Goal: Information Seeking & Learning: Find specific fact

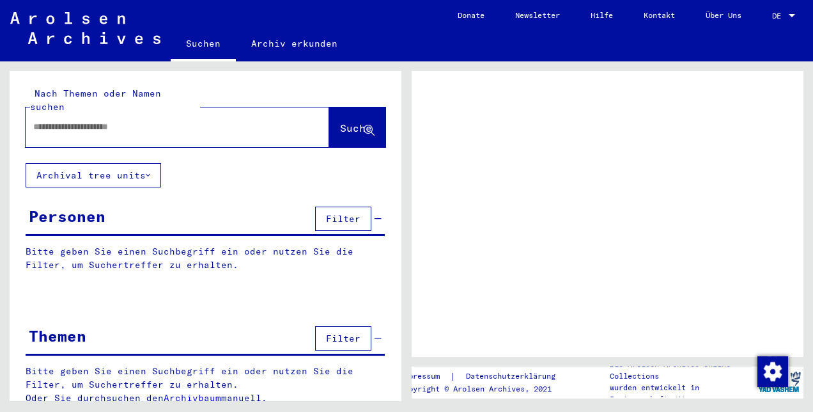
click at [243, 120] on input "text" at bounding box center [165, 126] width 265 height 13
type input "*******"
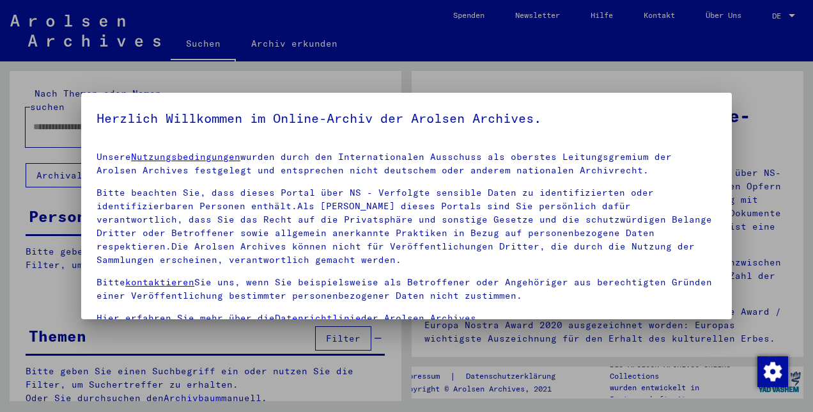
scroll to position [105, 0]
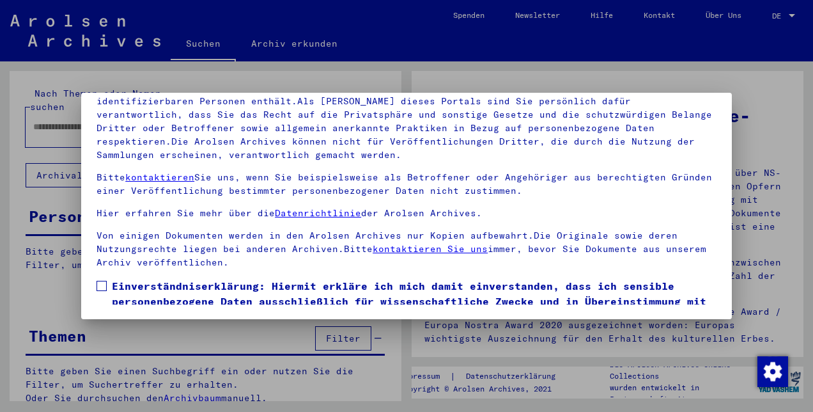
click at [107, 286] on label "Einverständniserklärung: Hiermit erkläre ich mich damit einverstanden, dass ich…" at bounding box center [407, 308] width 620 height 61
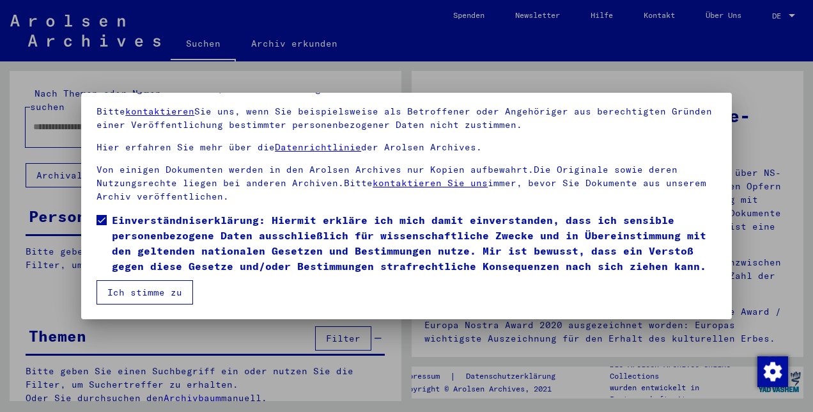
click at [133, 286] on button "Ich stimme zu" at bounding box center [145, 292] width 97 height 24
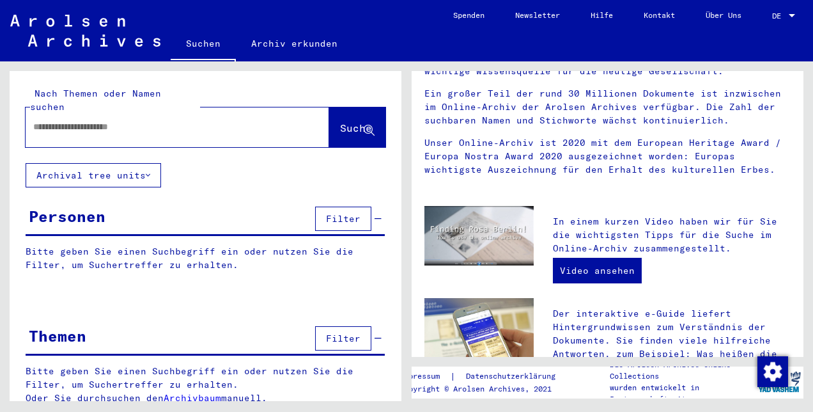
scroll to position [70, 0]
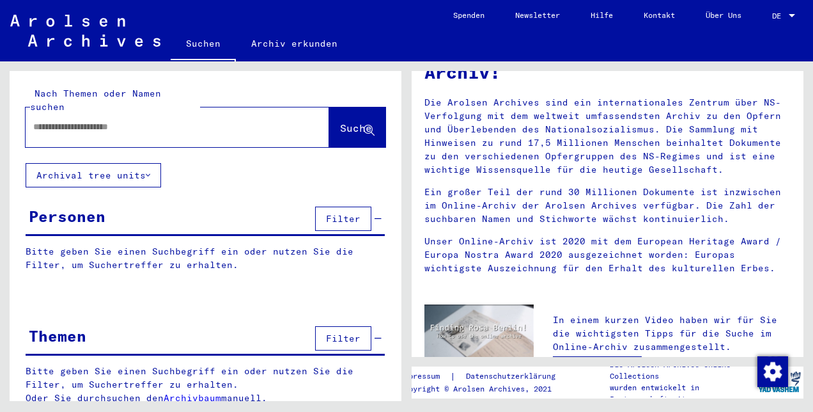
click at [265, 125] on div at bounding box center [158, 127] width 265 height 29
click at [235, 120] on input "text" at bounding box center [162, 126] width 258 height 13
type input "*******"
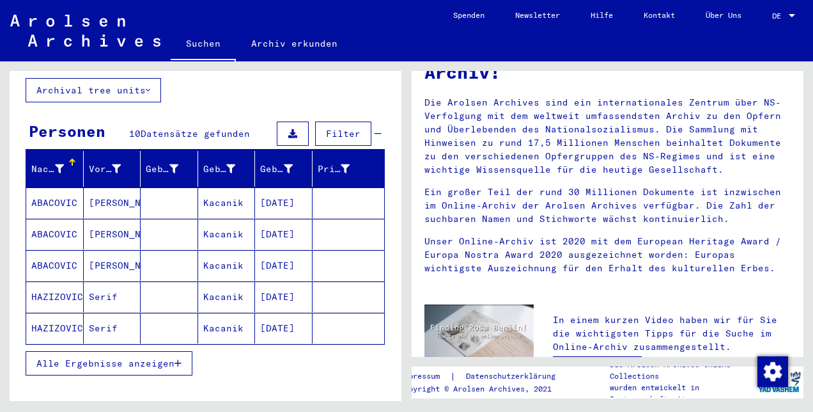
scroll to position [108, 0]
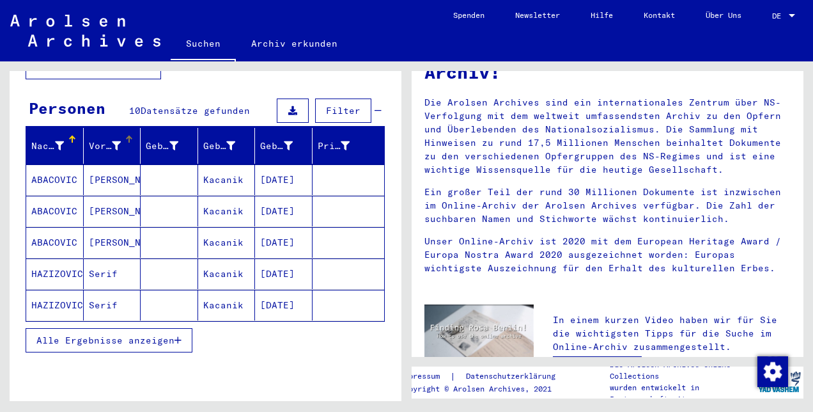
click at [113, 141] on icon at bounding box center [116, 145] width 9 height 9
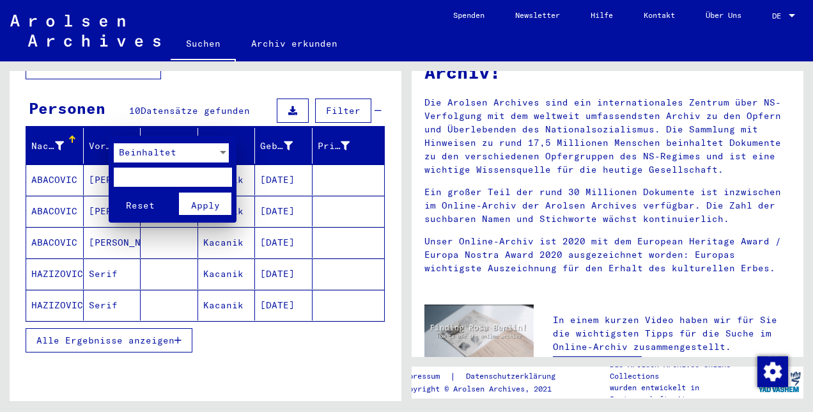
click at [140, 173] on input "text" at bounding box center [173, 177] width 118 height 19
type input "*****"
click at [114, 192] on button "Reset" at bounding box center [140, 203] width 53 height 22
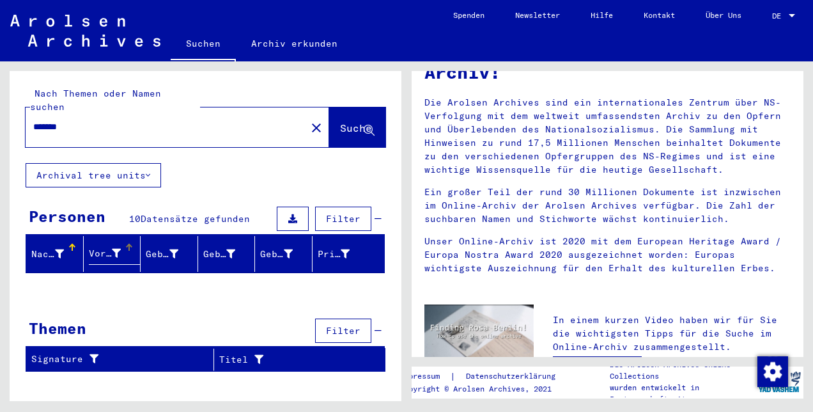
scroll to position [0, 0]
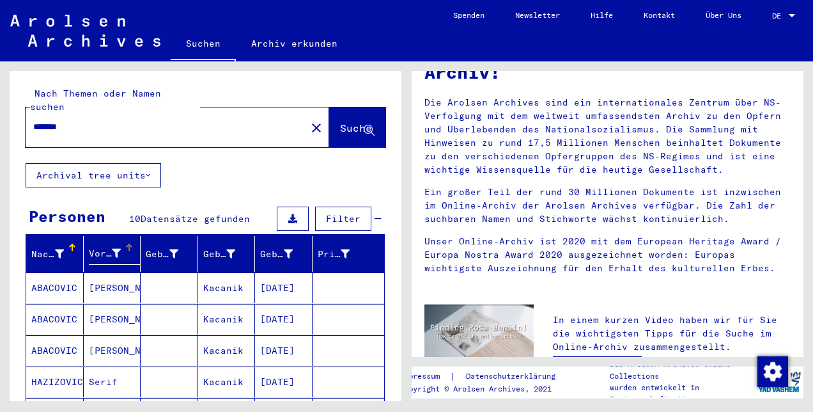
click at [112, 249] on icon at bounding box center [116, 253] width 9 height 9
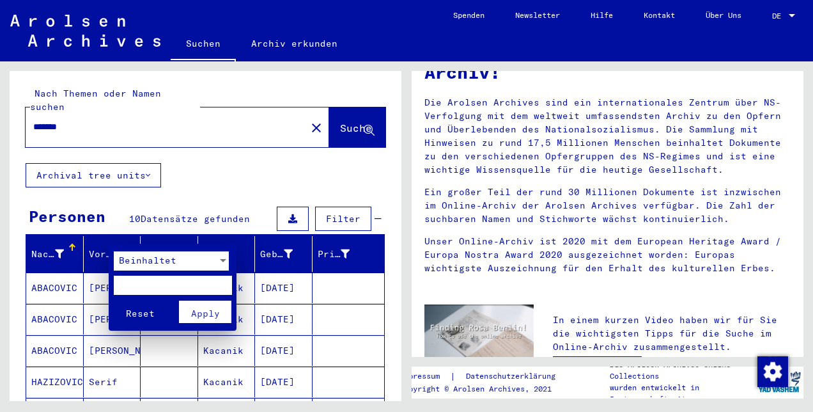
click at [160, 292] on input "text" at bounding box center [173, 285] width 118 height 19
type input "*****"
click at [196, 309] on span "Apply" at bounding box center [205, 314] width 29 height 12
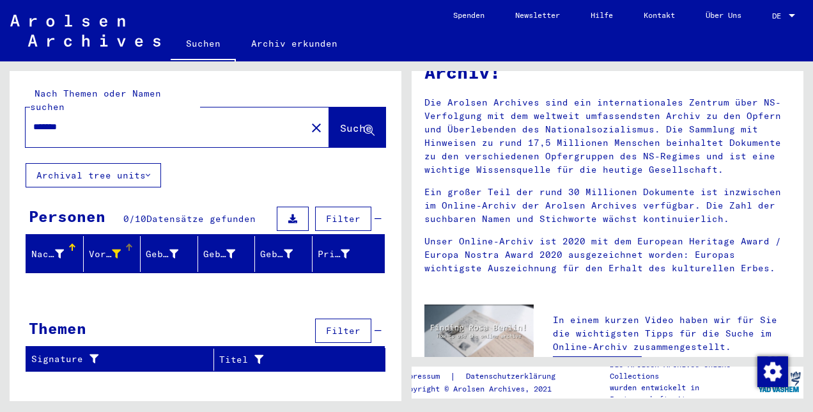
click at [118, 247] on div at bounding box center [116, 253] width 9 height 13
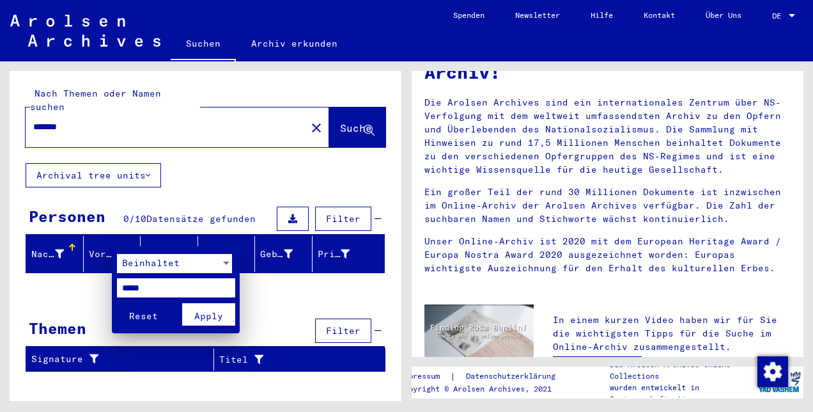
drag, startPoint x: 160, startPoint y: 289, endPoint x: 15, endPoint y: 258, distance: 147.7
click at [15, 258] on div "Beinhaltet ***** Reset Apply" at bounding box center [406, 206] width 813 height 412
type input "****"
click at [210, 315] on span "Apply" at bounding box center [208, 316] width 29 height 12
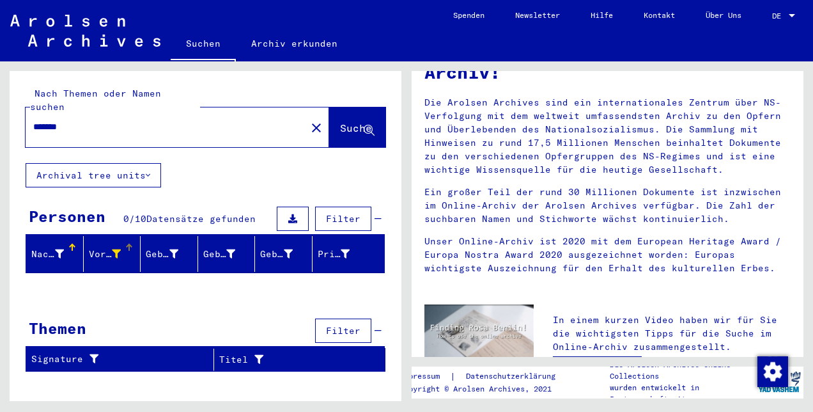
click at [112, 249] on icon at bounding box center [116, 253] width 9 height 9
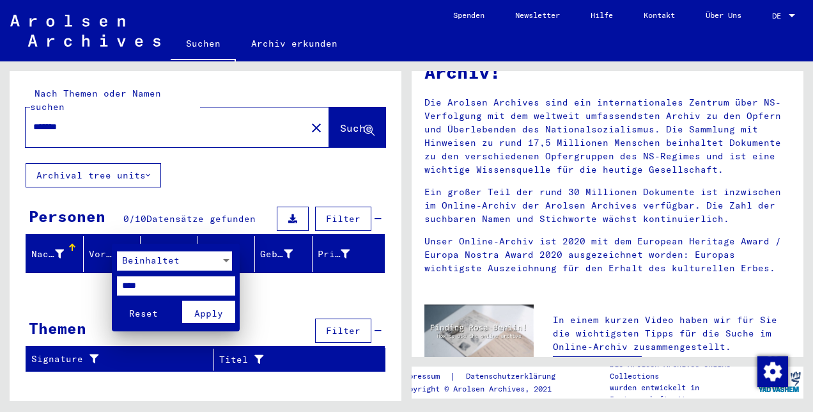
click at [175, 284] on input "****" at bounding box center [176, 285] width 118 height 19
type input "*"
type input "****"
click at [203, 318] on span "Apply" at bounding box center [208, 314] width 29 height 12
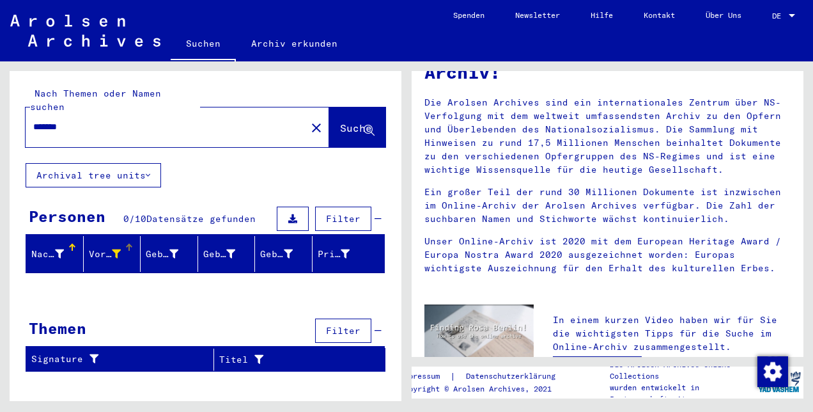
click at [122, 247] on div "Vorname" at bounding box center [107, 253] width 36 height 13
click at [109, 247] on div "Vorname" at bounding box center [105, 253] width 33 height 13
click at [118, 249] on icon at bounding box center [116, 253] width 9 height 9
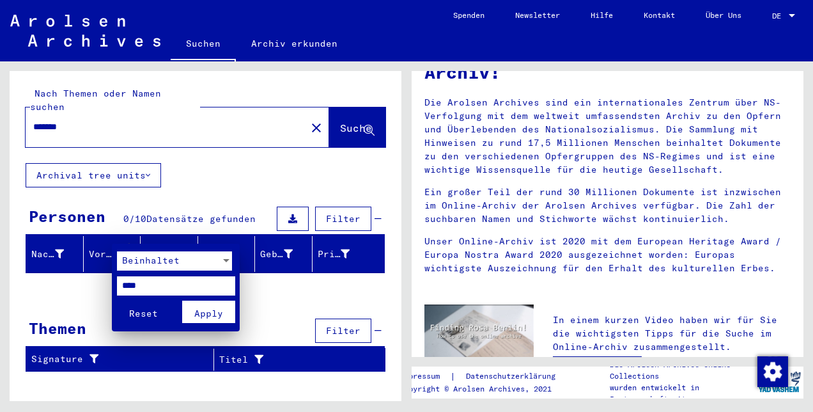
drag, startPoint x: 165, startPoint y: 280, endPoint x: 20, endPoint y: 260, distance: 146.6
click at [20, 260] on div "Beinhaltet **** Reset Apply" at bounding box center [406, 206] width 813 height 412
click at [117, 300] on button "Reset" at bounding box center [143, 311] width 53 height 22
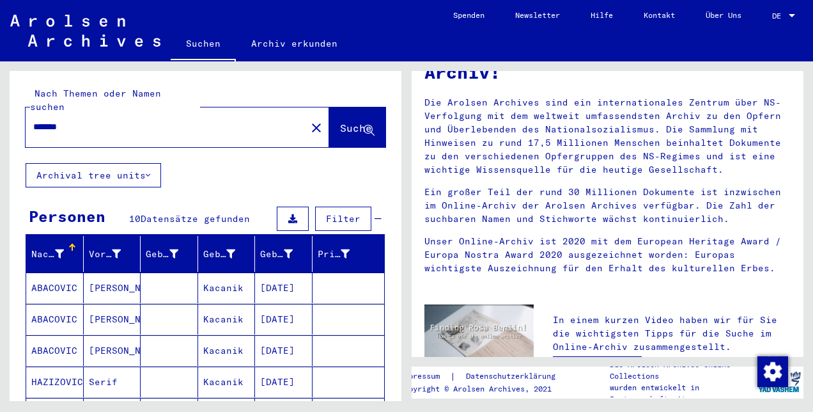
click at [66, 244] on div "Nachname" at bounding box center [57, 254] width 52 height 20
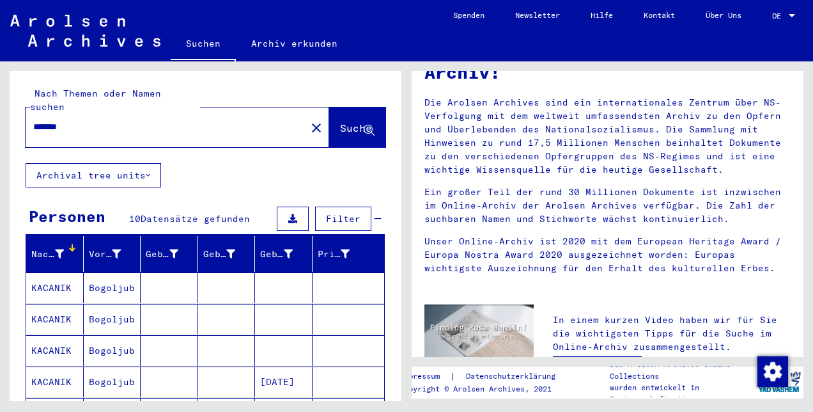
click at [57, 249] on icon at bounding box center [59, 253] width 9 height 9
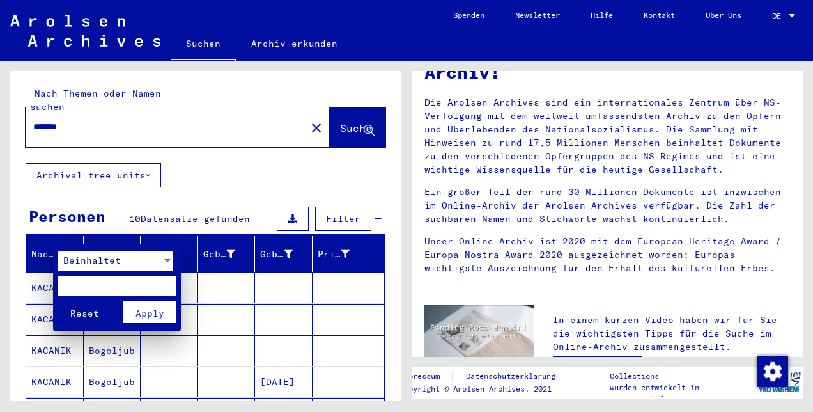
click at [91, 318] on span "Reset" at bounding box center [84, 314] width 29 height 12
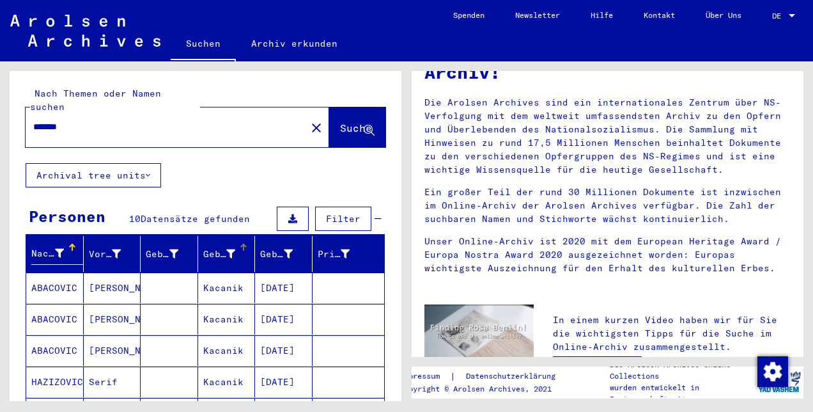
click at [226, 249] on icon at bounding box center [230, 253] width 9 height 9
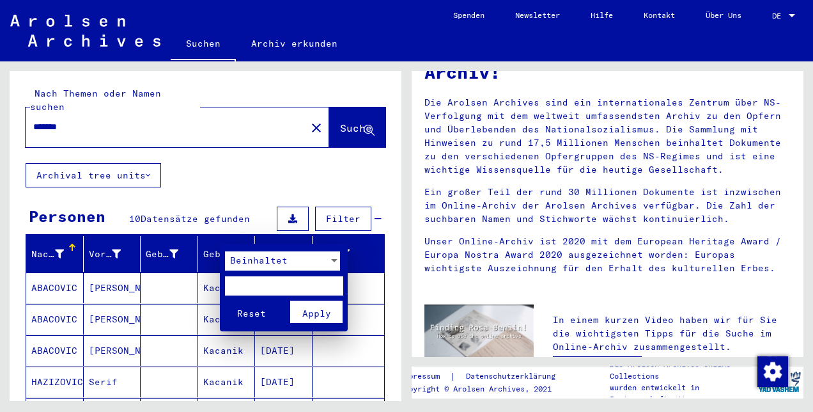
click at [263, 284] on input "text" at bounding box center [284, 285] width 118 height 19
type input "*******"
click at [225, 300] on button "Reset" at bounding box center [251, 311] width 53 height 22
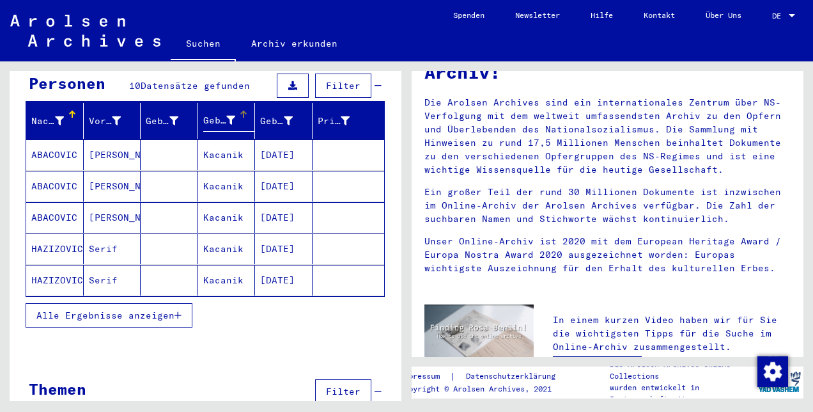
scroll to position [133, 0]
click at [159, 309] on span "Alle Ergebnisse anzeigen" at bounding box center [105, 315] width 138 height 12
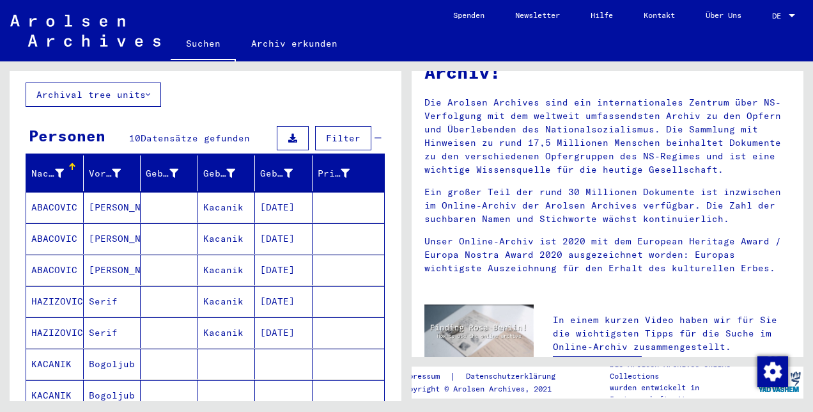
scroll to position [0, 0]
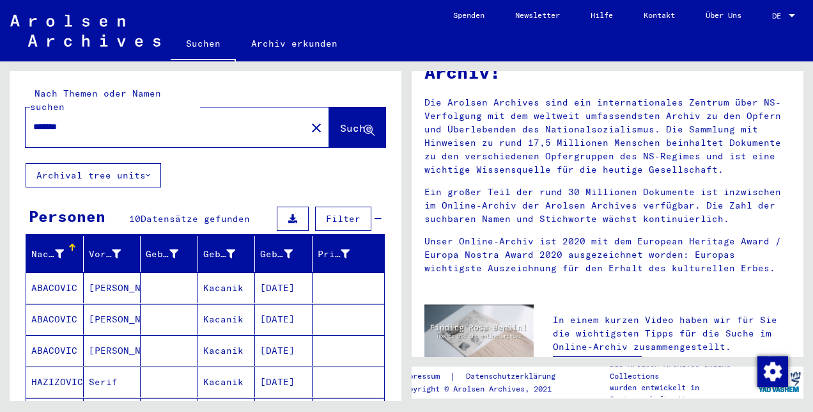
drag, startPoint x: 137, startPoint y: 114, endPoint x: 0, endPoint y: 13, distance: 169.7
click at [0, 13] on html "Suchen Archiv erkunden Spenden Newsletter Hilfe Kontakt Über Uns Suchen Archiv …" at bounding box center [406, 206] width 813 height 412
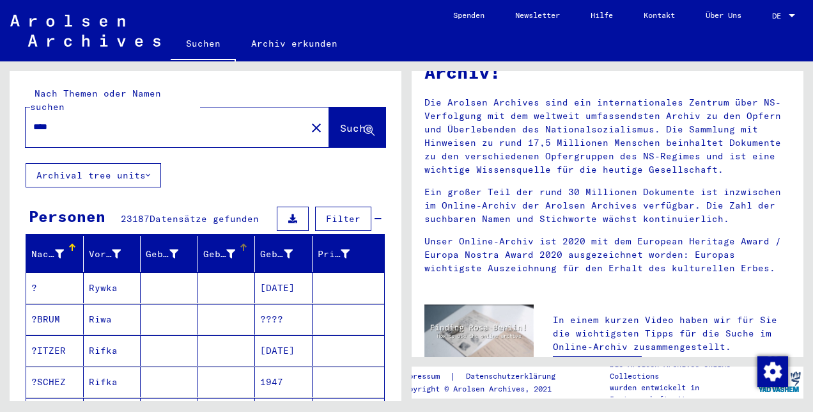
click at [219, 247] on div "Geburt‏" at bounding box center [219, 253] width 33 height 13
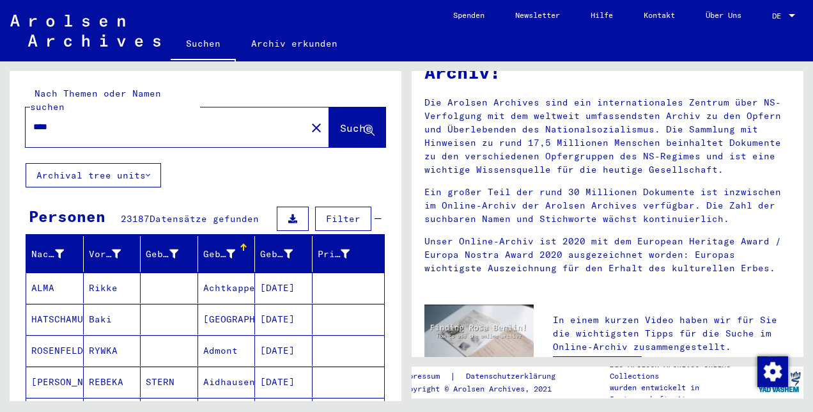
click at [221, 236] on mat-header-cell "Geburt‏" at bounding box center [227, 254] width 58 height 36
click at [210, 247] on div "Geburt‏" at bounding box center [219, 253] width 33 height 13
click at [213, 247] on div "Geburt‏" at bounding box center [219, 253] width 33 height 13
click at [222, 254] on mat-header-cell "Geburt‏" at bounding box center [227, 254] width 58 height 36
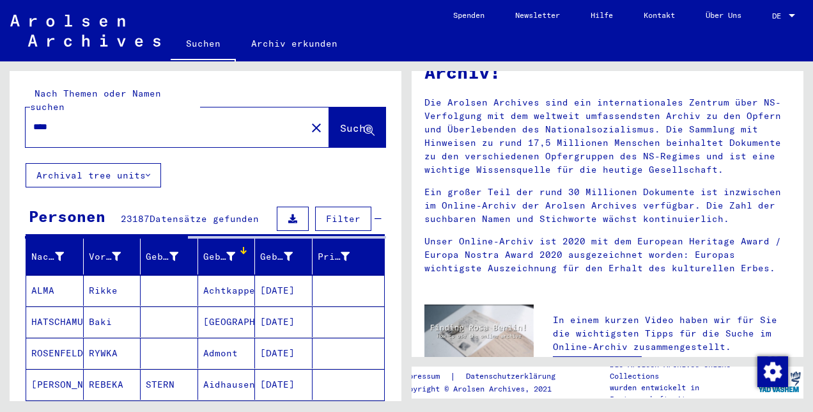
click at [223, 249] on div "Geburt‏" at bounding box center [229, 256] width 52 height 20
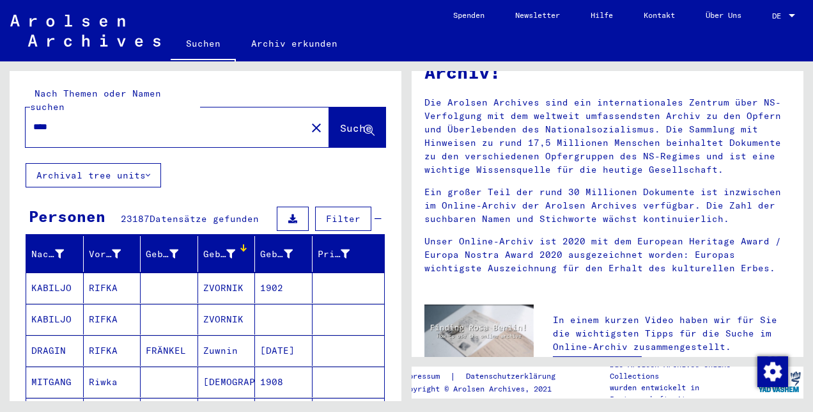
click at [223, 249] on div "Geburt‏" at bounding box center [229, 254] width 52 height 20
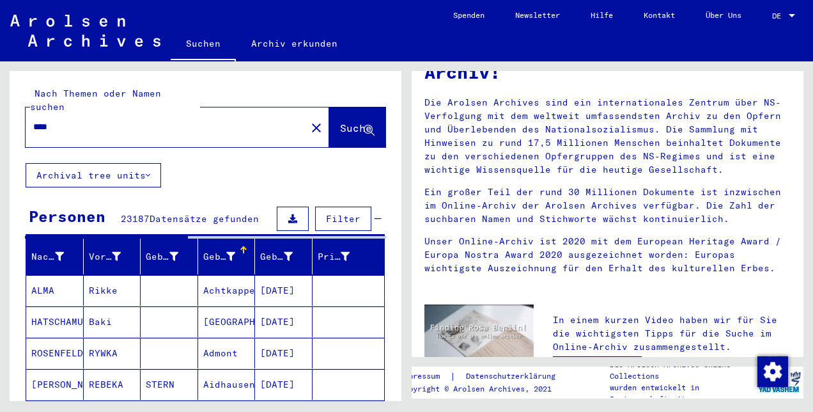
click at [235, 246] on div "Geburt‏" at bounding box center [229, 256] width 52 height 20
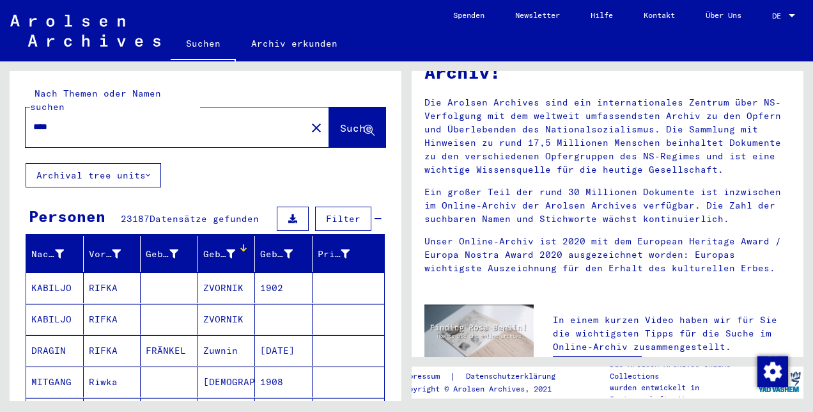
click at [211, 247] on div "Geburt‏" at bounding box center [219, 253] width 33 height 13
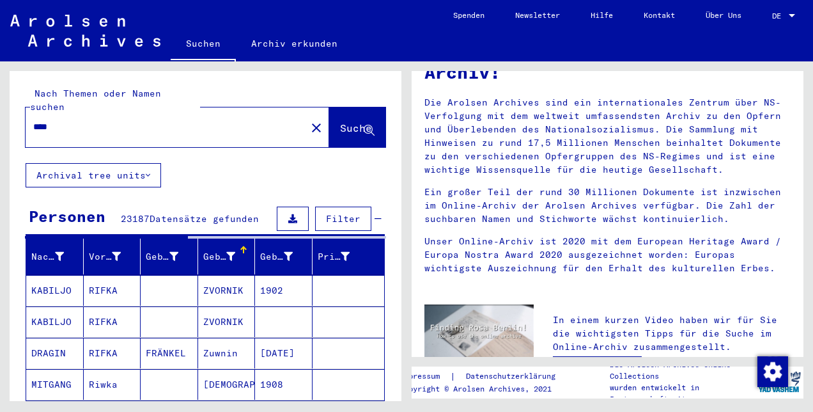
click at [205, 250] on div "Geburt‏" at bounding box center [219, 256] width 33 height 13
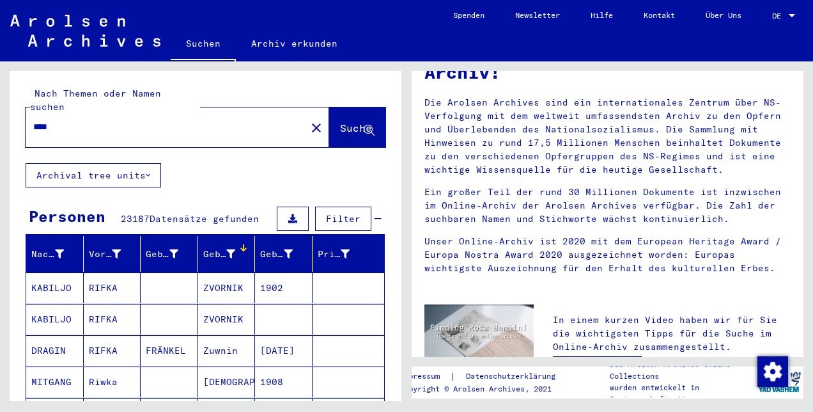
click at [205, 247] on div "Geburt‏" at bounding box center [219, 253] width 33 height 13
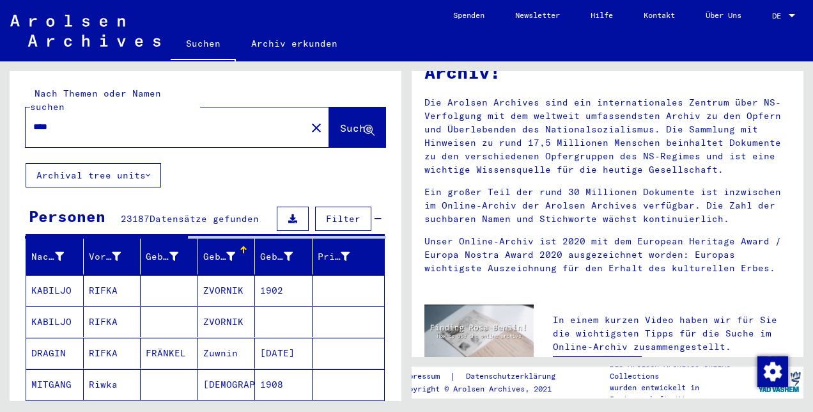
click at [205, 250] on div "Geburt‏" at bounding box center [219, 256] width 33 height 13
drag, startPoint x: 205, startPoint y: 237, endPoint x: 217, endPoint y: 245, distance: 14.7
click at [217, 250] on div "Geburt‏" at bounding box center [219, 256] width 33 height 13
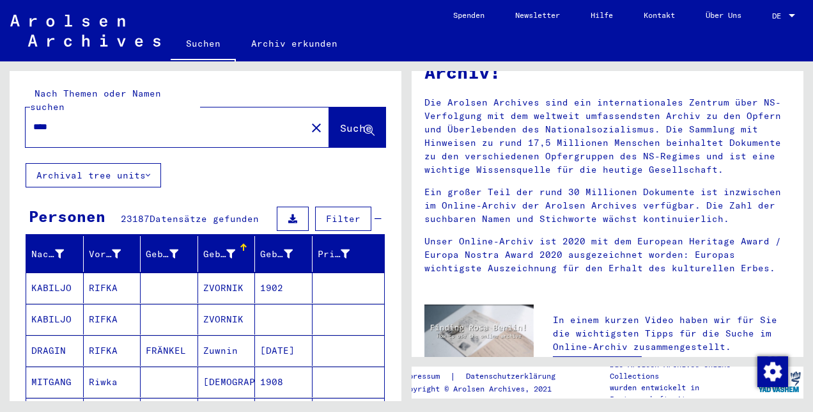
click at [228, 250] on mat-header-cell "Geburt‏" at bounding box center [227, 254] width 58 height 36
click at [334, 207] on button "Filter" at bounding box center [343, 219] width 56 height 24
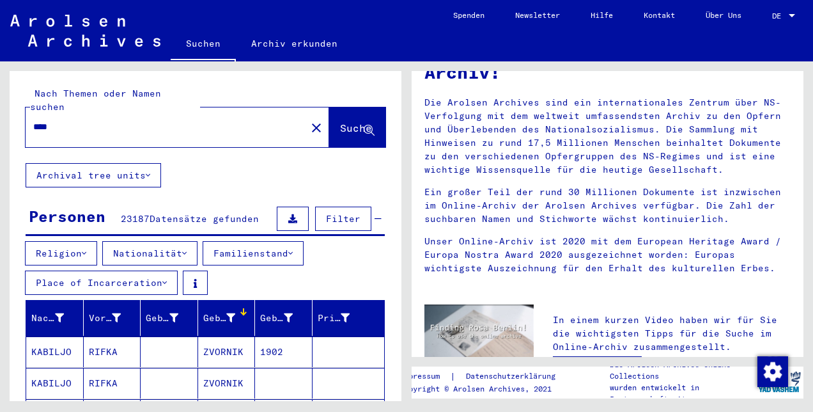
click at [184, 241] on button "Nationalität" at bounding box center [149, 253] width 95 height 24
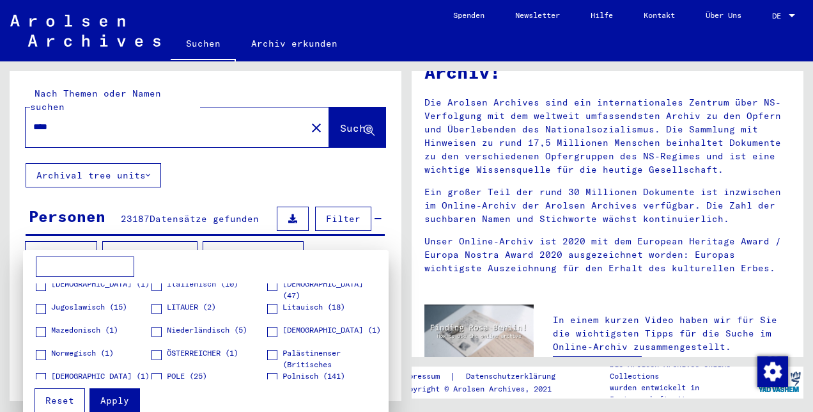
scroll to position [101, 0]
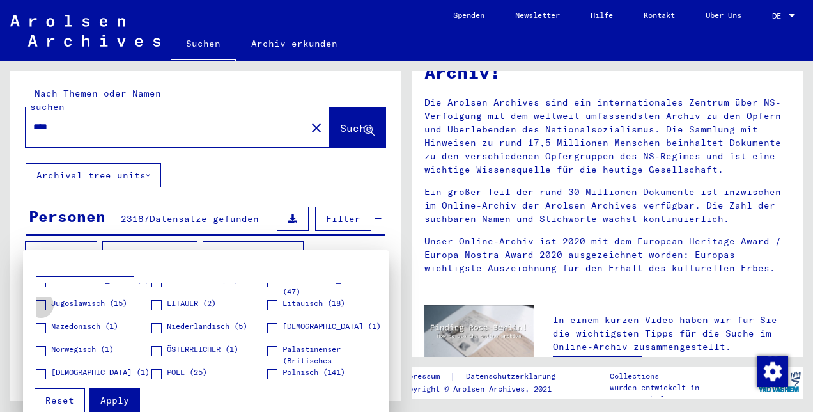
click at [40, 308] on span at bounding box center [41, 305] width 10 height 10
click at [127, 406] on button "Apply" at bounding box center [115, 400] width 51 height 24
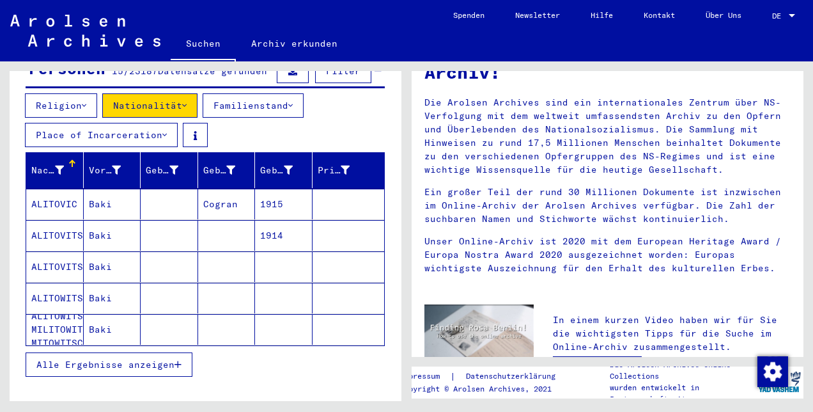
scroll to position [165, 0]
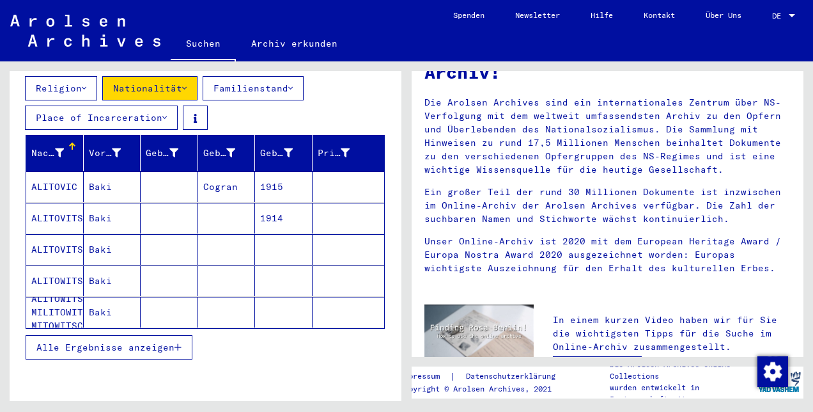
click at [150, 341] on span "Alle Ergebnisse anzeigen" at bounding box center [105, 347] width 138 height 12
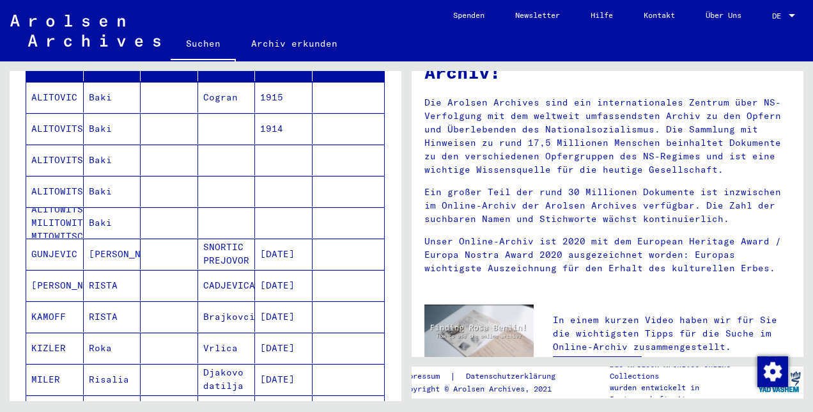
scroll to position [0, 0]
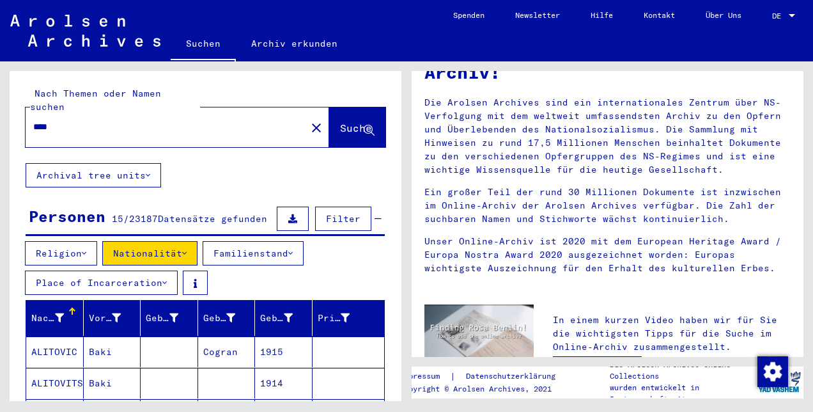
drag, startPoint x: 191, startPoint y: 114, endPoint x: -3, endPoint y: 46, distance: 205.4
click at [0, 46] on html "Suchen Archiv erkunden Spenden Newsletter Hilfe Kontakt Über Uns Suchen Archiv …" at bounding box center [406, 206] width 813 height 412
type input "****"
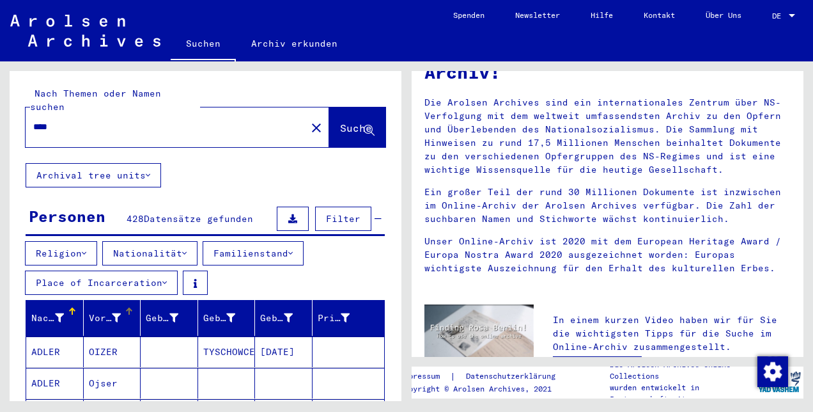
click at [97, 311] on div "Vorname" at bounding box center [105, 317] width 33 height 13
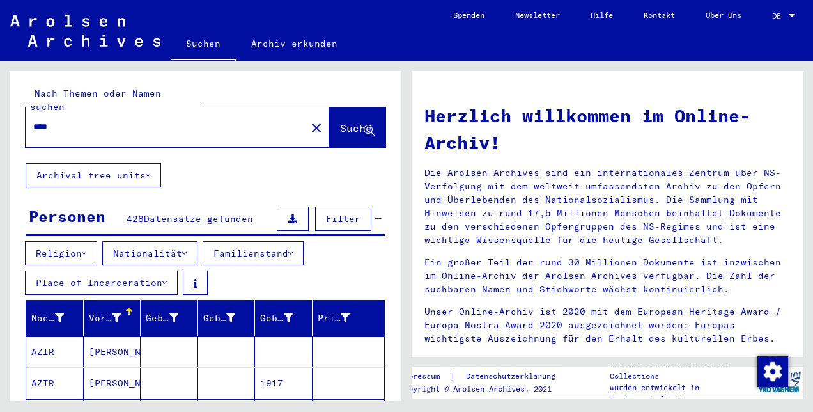
scroll to position [70, 0]
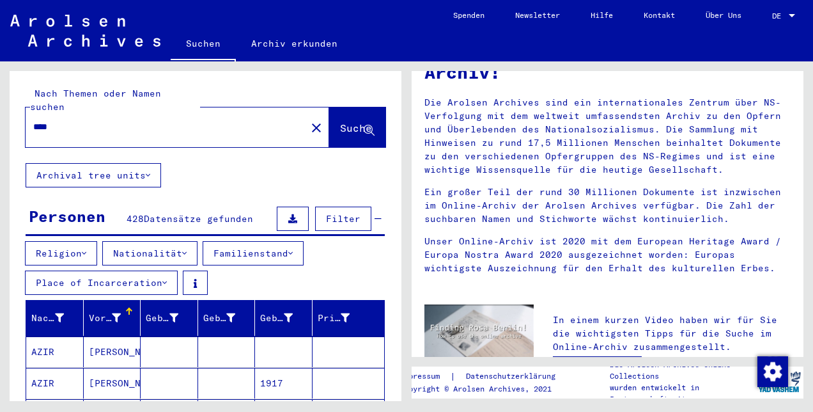
click at [108, 311] on div "Vorname" at bounding box center [105, 317] width 33 height 13
click at [121, 310] on div "Vorname" at bounding box center [115, 318] width 52 height 20
click at [329, 213] on span "Filter" at bounding box center [343, 219] width 35 height 12
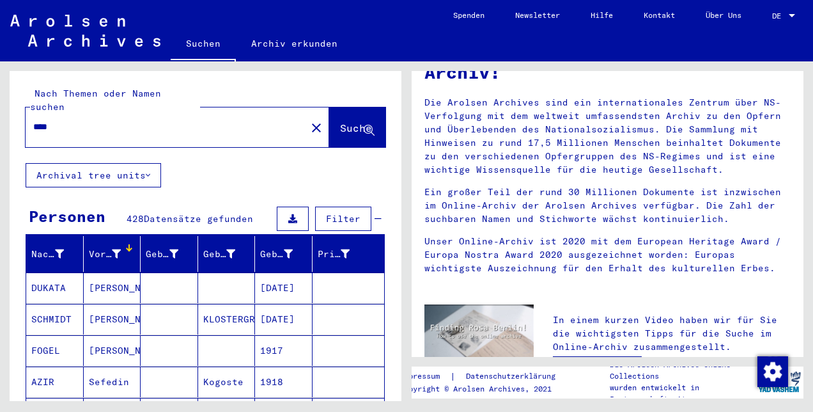
click at [329, 213] on span "Filter" at bounding box center [343, 219] width 35 height 12
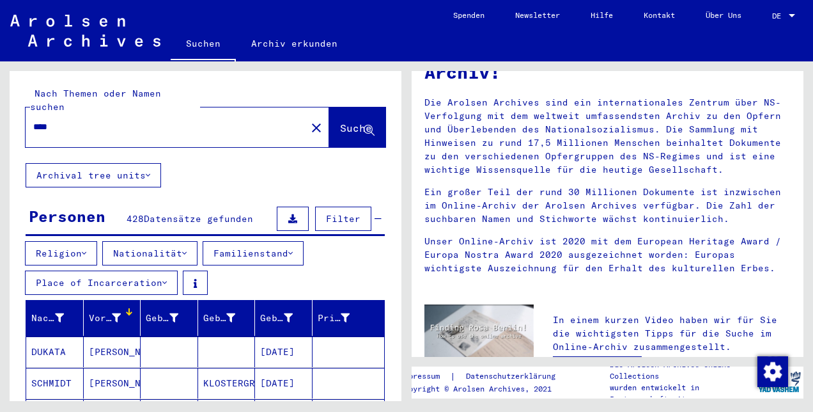
click at [148, 241] on button "Nationalität" at bounding box center [149, 253] width 95 height 24
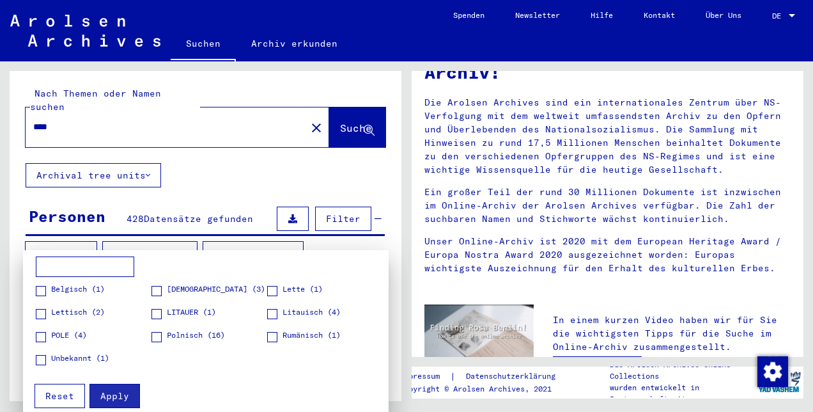
click at [215, 147] on div at bounding box center [406, 206] width 813 height 412
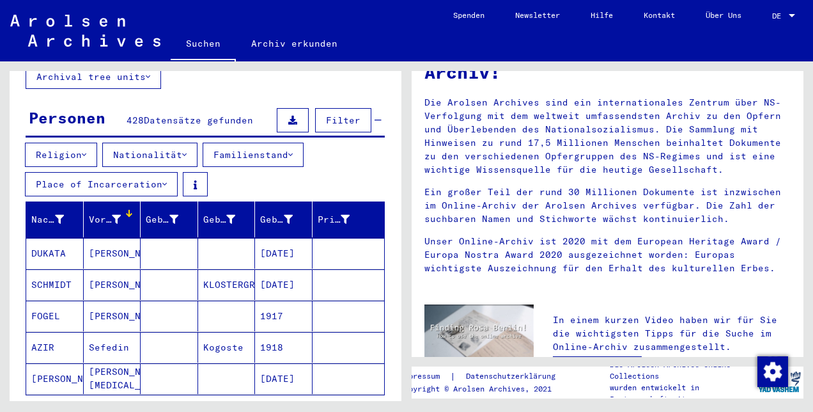
scroll to position [161, 0]
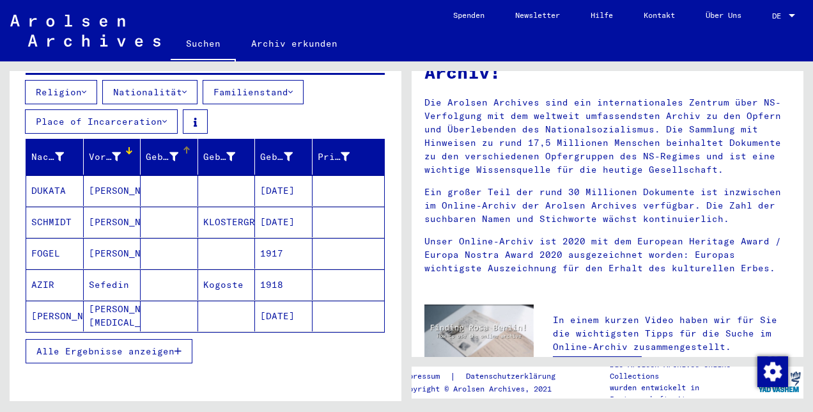
click at [166, 152] on mat-header-cell "Geburtsname" at bounding box center [170, 157] width 58 height 36
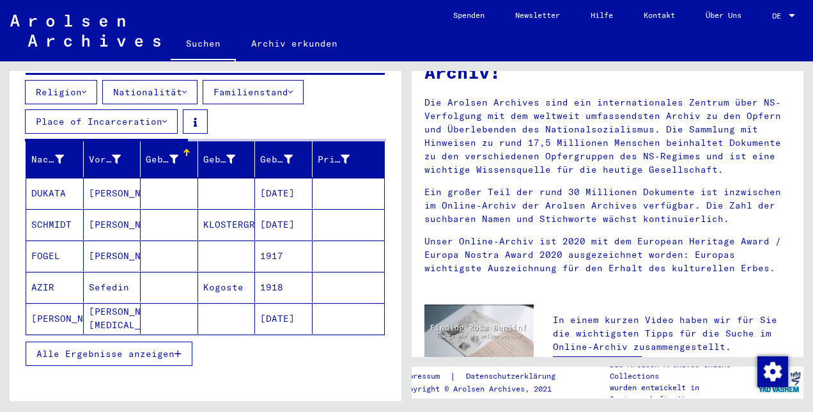
click at [166, 152] on div "Geburtsname" at bounding box center [172, 159] width 52 height 20
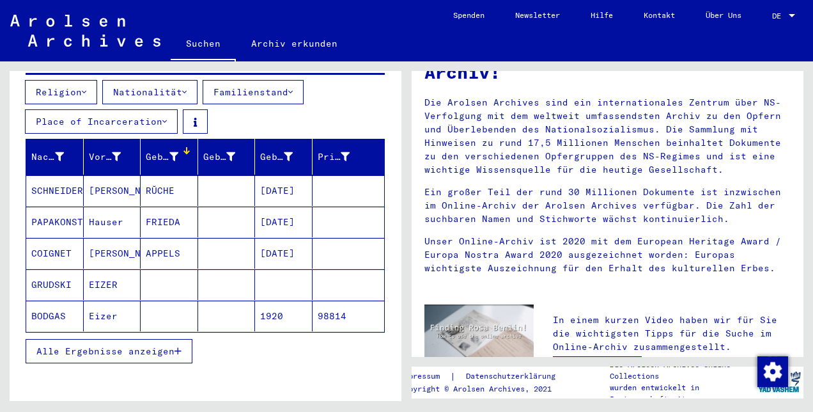
click at [166, 152] on mat-header-cell "Geburtsname" at bounding box center [170, 157] width 58 height 36
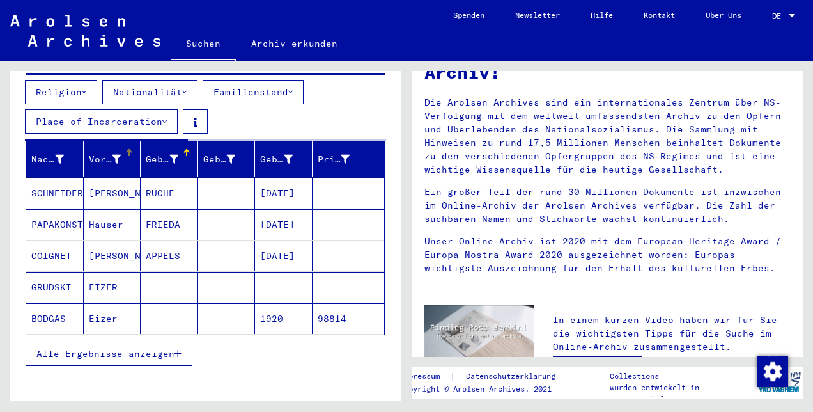
click at [110, 149] on div "Vorname" at bounding box center [115, 159] width 52 height 20
click at [112, 155] on icon at bounding box center [116, 159] width 9 height 9
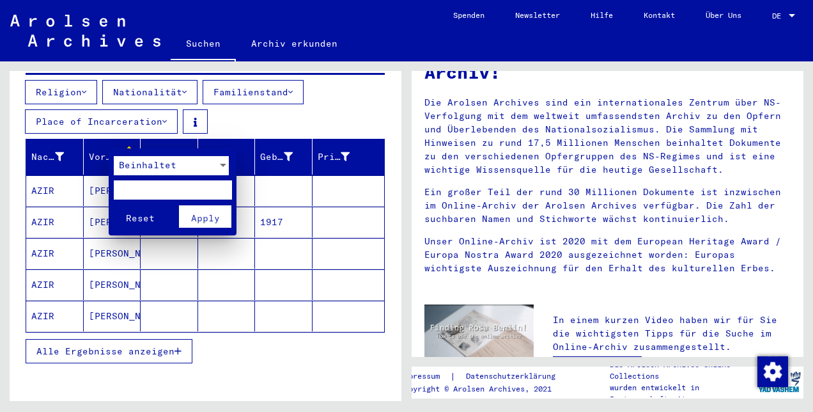
click at [142, 192] on input "text" at bounding box center [173, 189] width 118 height 19
type input "****"
click at [114, 205] on button "Reset" at bounding box center [140, 216] width 53 height 22
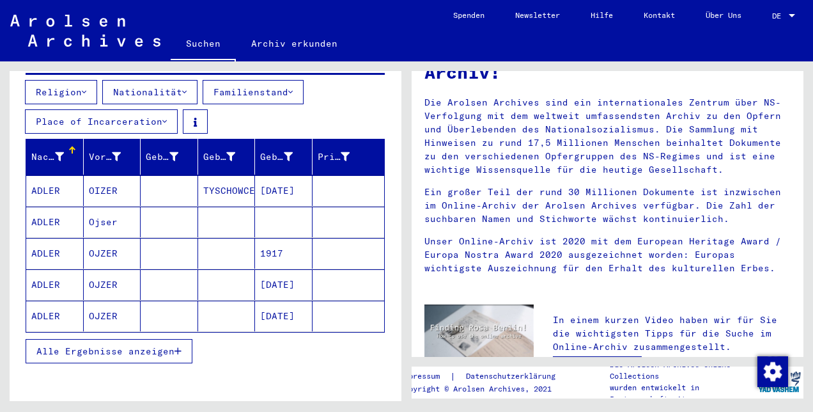
click at [148, 343] on button "Alle Ergebnisse anzeigen" at bounding box center [109, 351] width 167 height 24
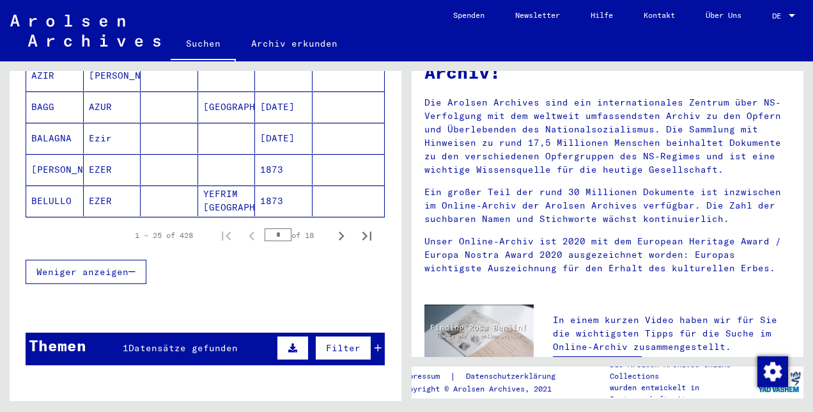
scroll to position [953, 0]
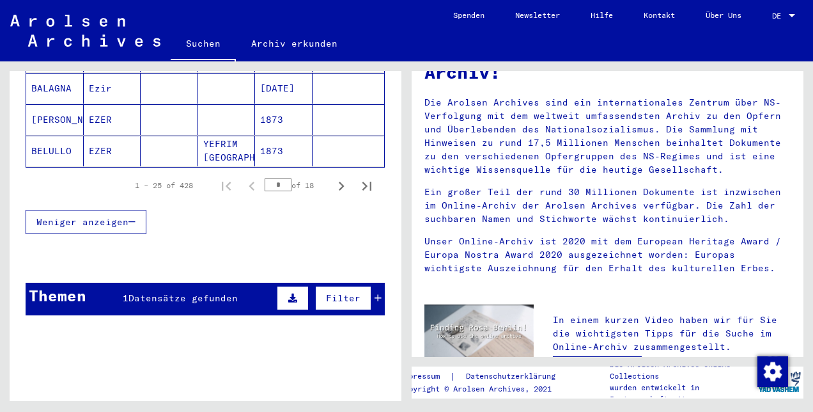
click at [375, 293] on icon at bounding box center [378, 297] width 7 height 9
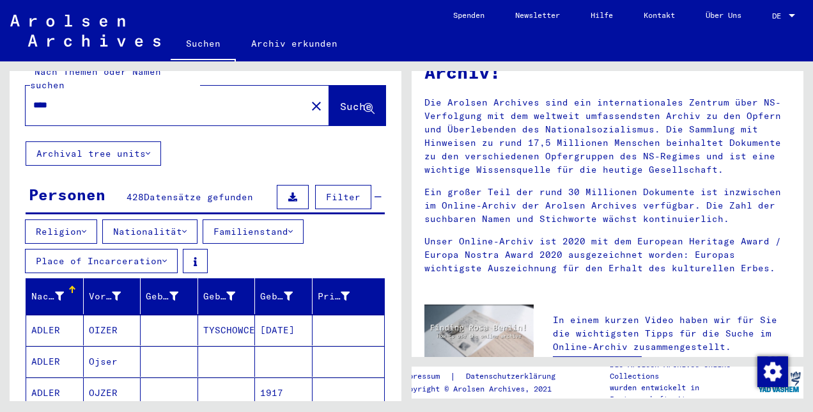
scroll to position [31, 0]
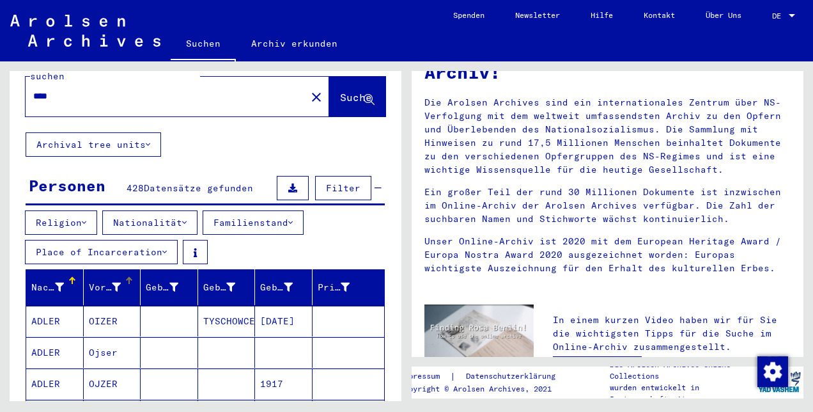
click at [110, 284] on mat-header-cell "Vorname" at bounding box center [113, 287] width 58 height 36
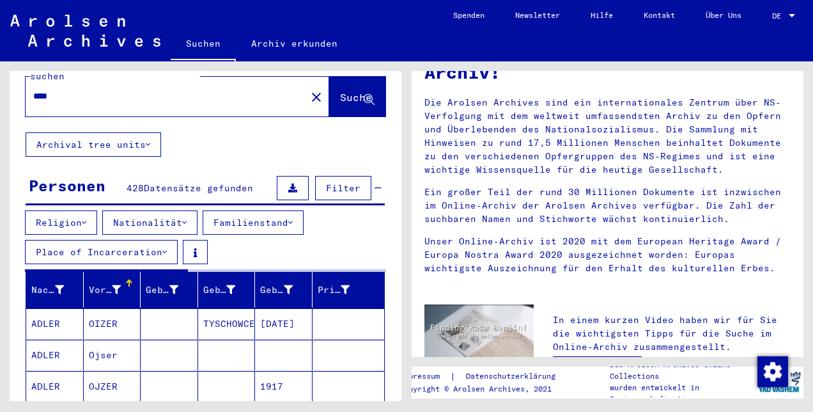
click at [110, 283] on div "Vorname" at bounding box center [115, 289] width 52 height 20
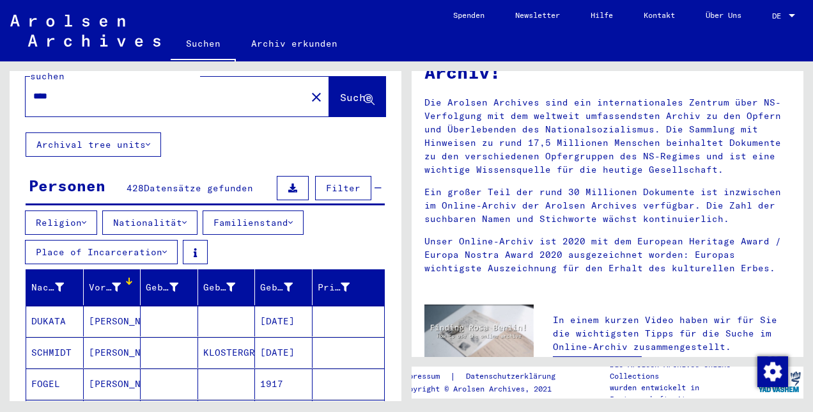
click at [112, 283] on icon at bounding box center [116, 287] width 9 height 9
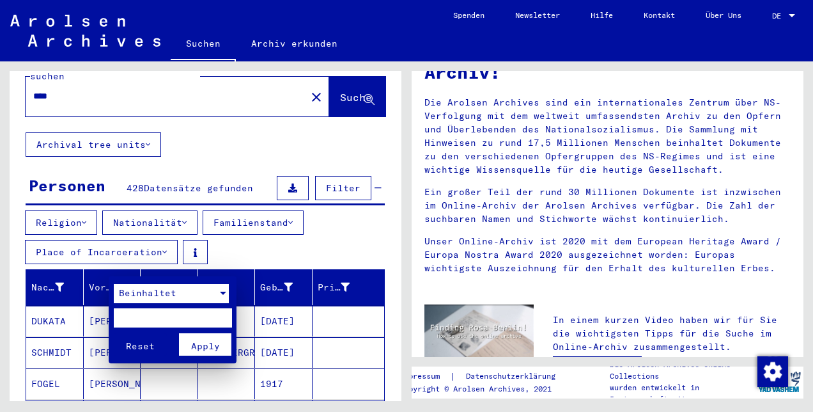
click at [134, 288] on span "Beinhaltet" at bounding box center [148, 293] width 58 height 12
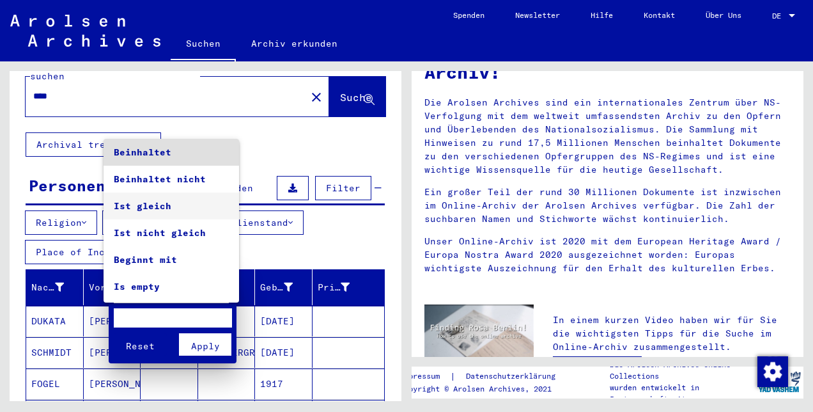
click at [198, 198] on span "Ist gleich" at bounding box center [171, 205] width 115 height 27
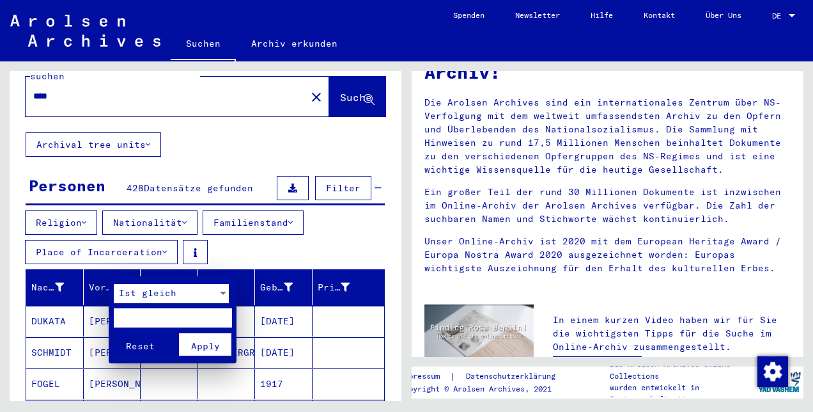
click at [188, 316] on input "text" at bounding box center [173, 317] width 118 height 19
type input "****"
click at [114, 333] on button "Reset" at bounding box center [140, 344] width 53 height 22
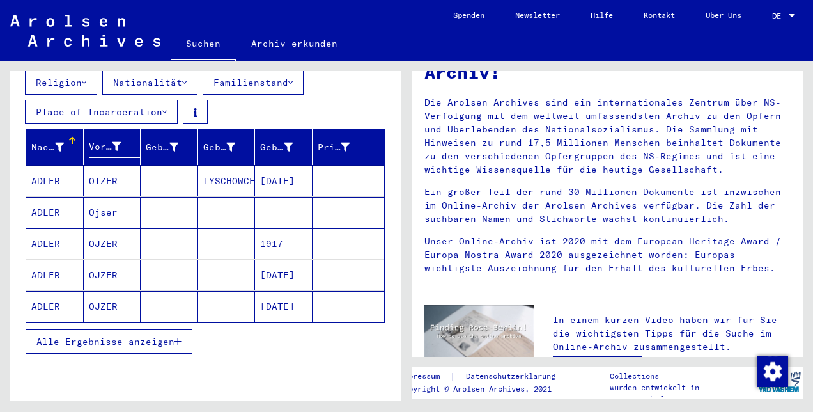
scroll to position [235, 0]
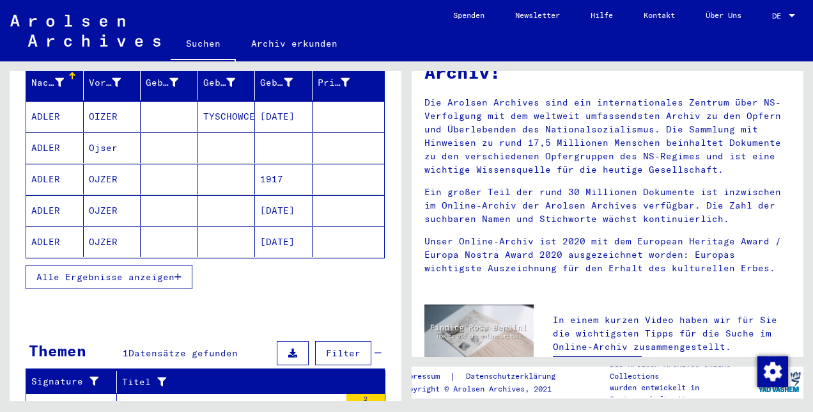
click at [136, 265] on button "Alle Ergebnisse anzeigen" at bounding box center [109, 277] width 167 height 24
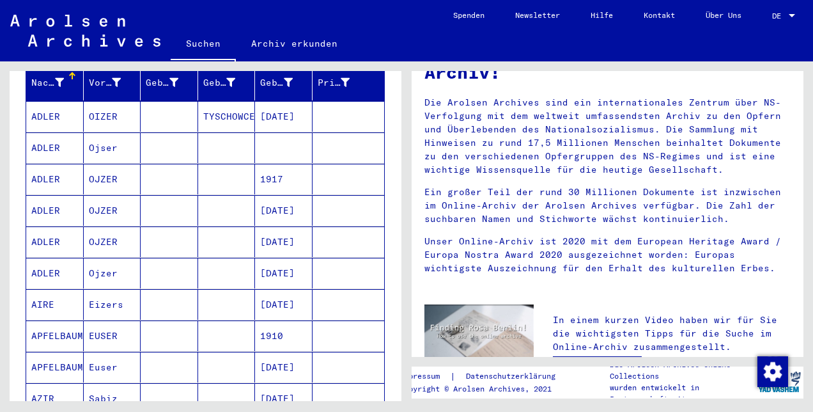
click at [401, 202] on div "Nach Themen oder Namen suchen **** close Suche Archival tree units Personen 428…" at bounding box center [203, 230] width 407 height 339
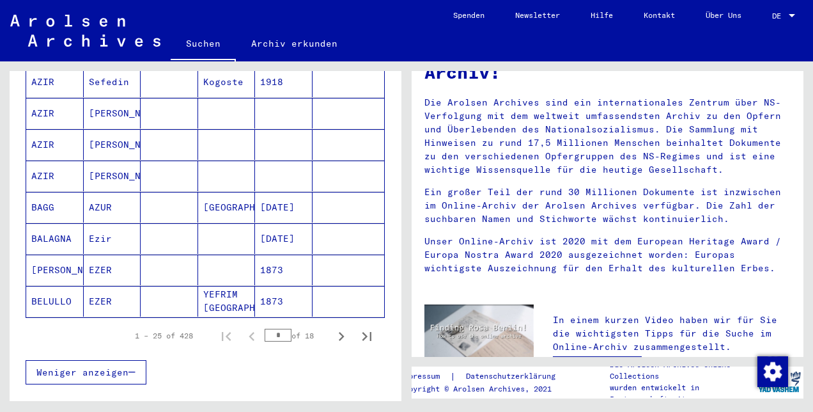
scroll to position [845, 0]
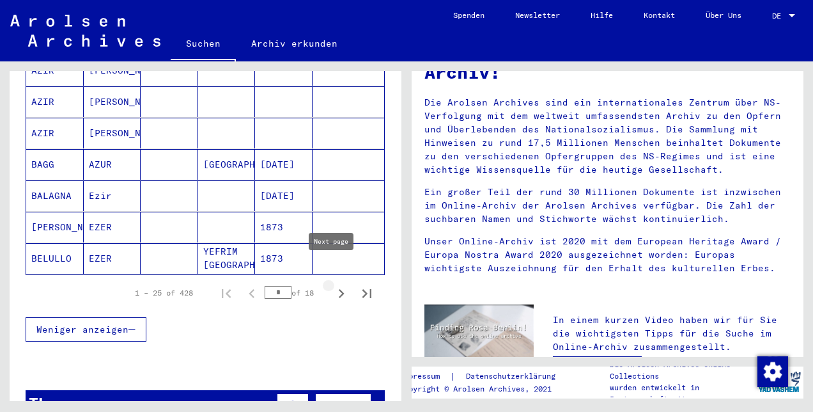
click at [334, 284] on icon "Next page" at bounding box center [341, 293] width 18 height 18
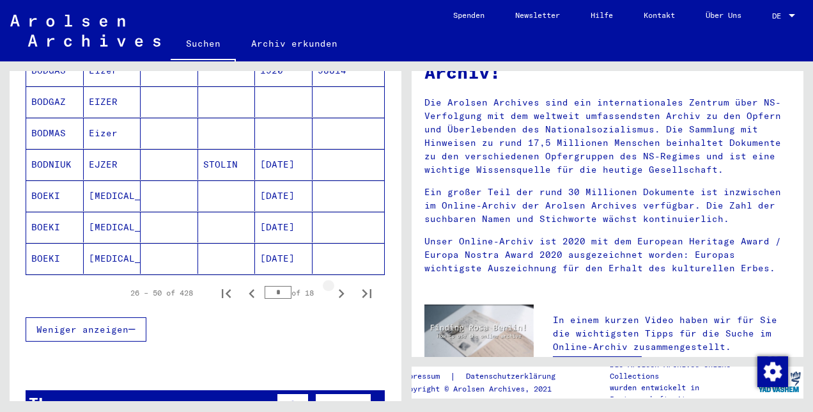
click at [334, 284] on icon "Next page" at bounding box center [341, 293] width 18 height 18
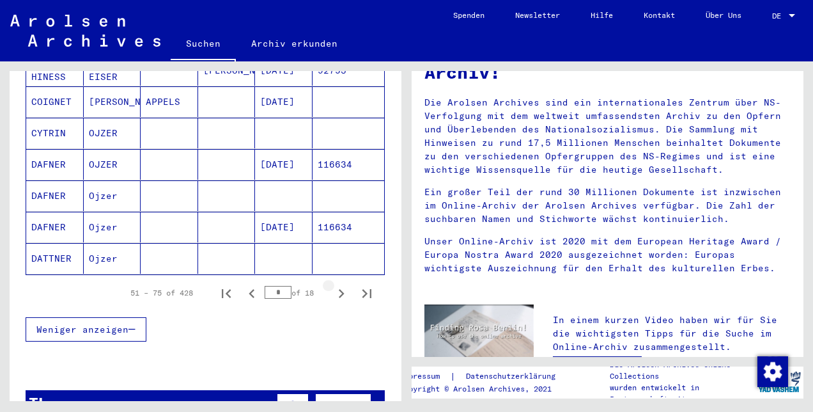
click at [334, 284] on icon "Next page" at bounding box center [341, 293] width 18 height 18
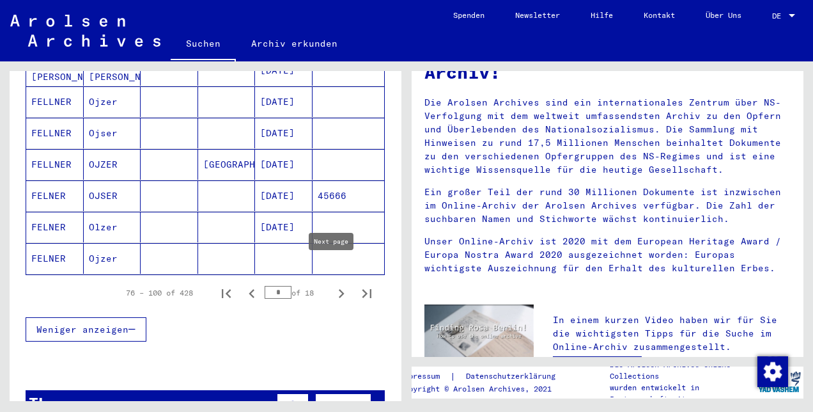
click at [332, 284] on icon "Next page" at bounding box center [341, 293] width 18 height 18
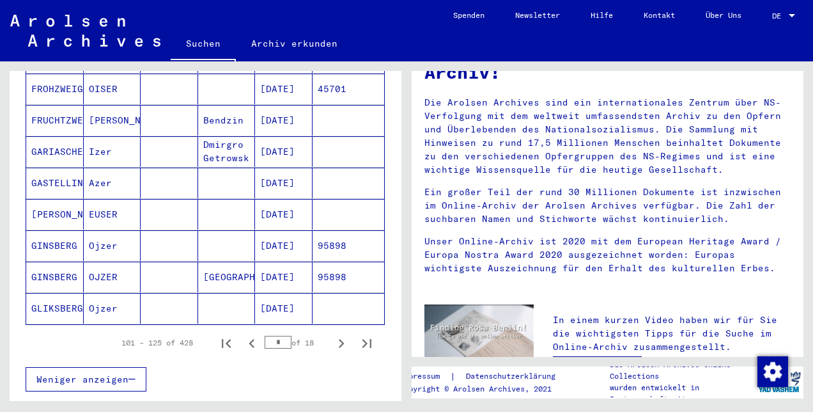
scroll to position [849, 0]
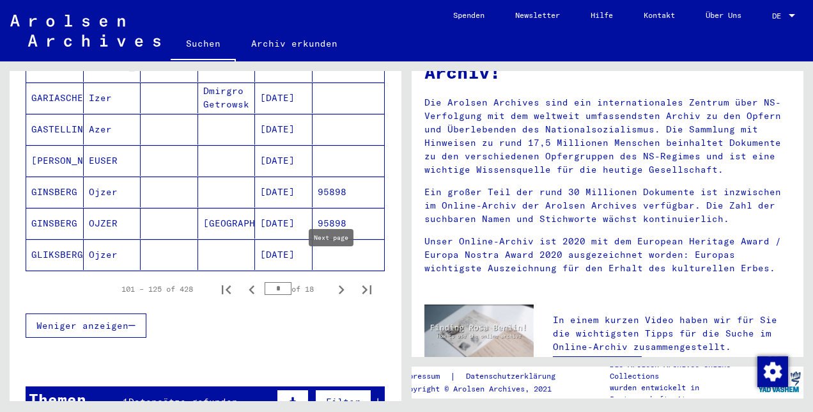
click at [336, 281] on icon "Next page" at bounding box center [341, 290] width 18 height 18
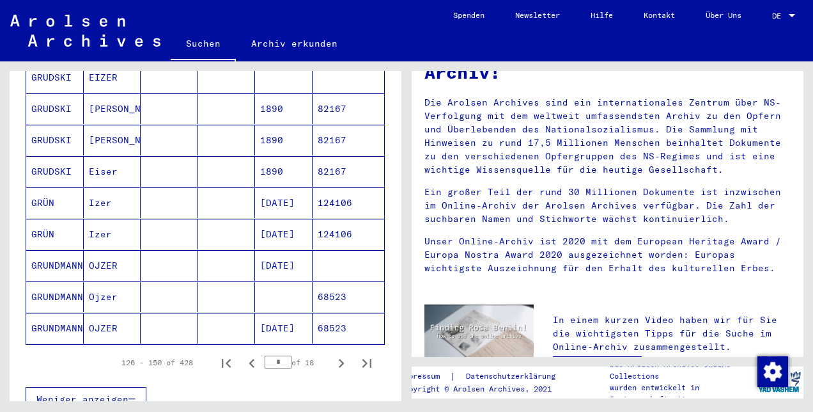
scroll to position [791, 0]
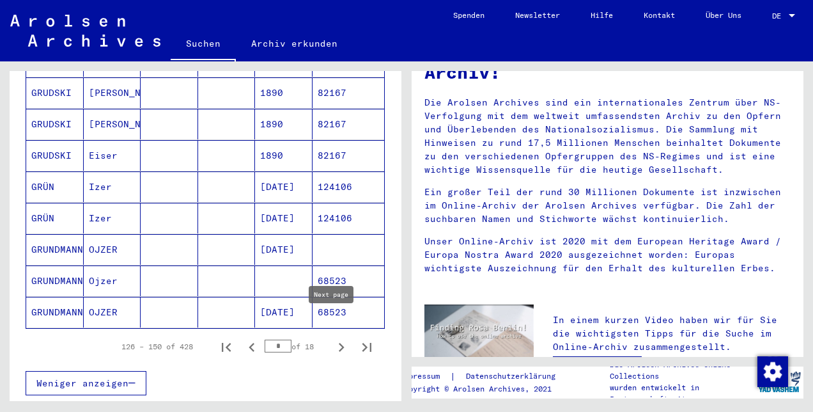
click at [338, 338] on icon "Next page" at bounding box center [341, 347] width 18 height 18
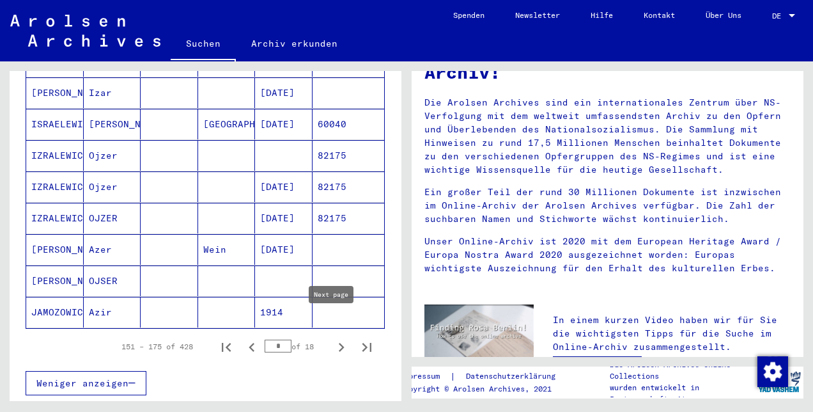
click at [332, 338] on icon "Next page" at bounding box center [341, 347] width 18 height 18
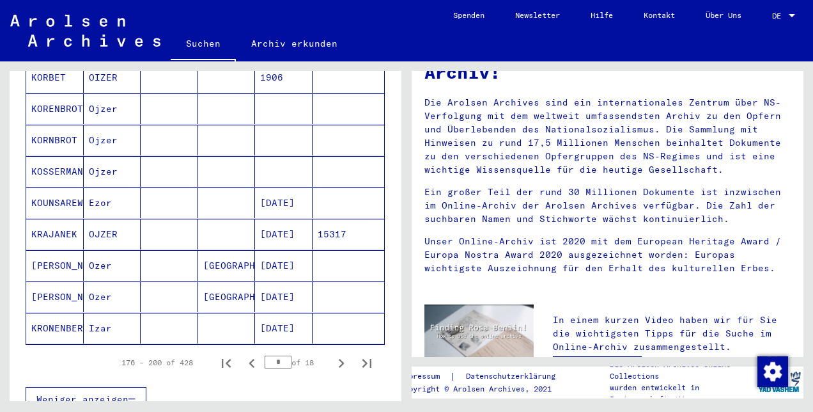
scroll to position [825, 0]
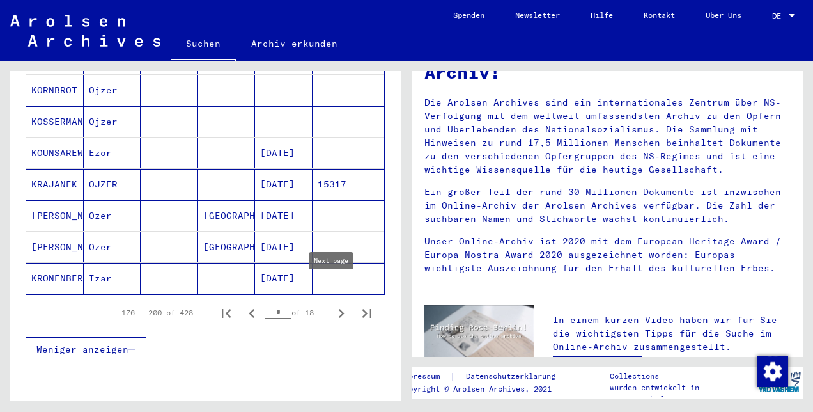
click at [332, 304] on icon "Next page" at bounding box center [341, 313] width 18 height 18
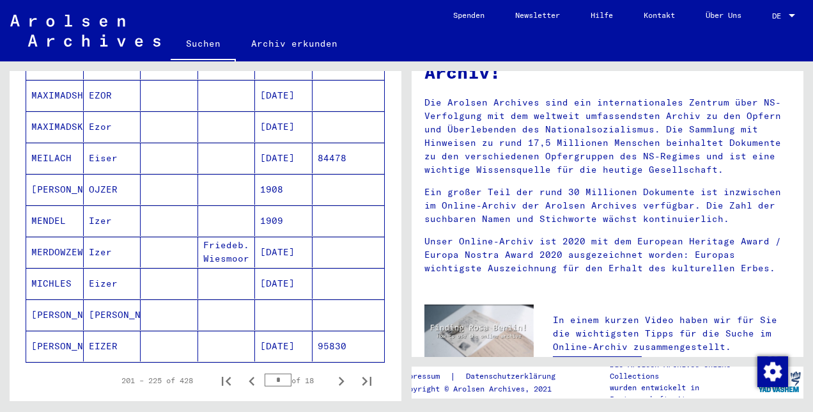
scroll to position [761, 0]
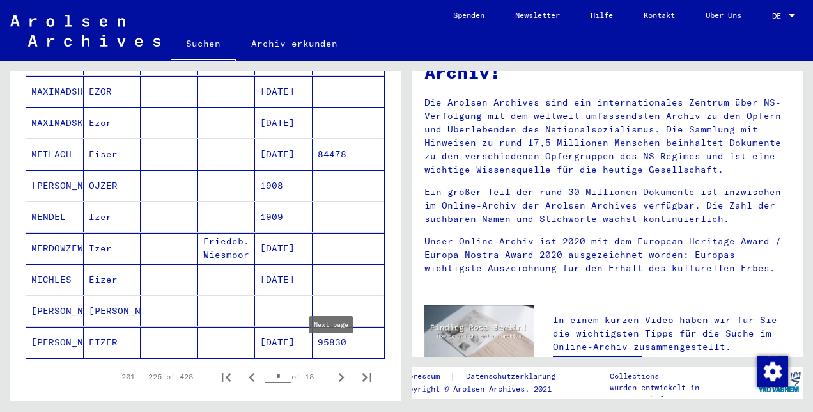
click at [332, 368] on icon "Next page" at bounding box center [341, 377] width 18 height 18
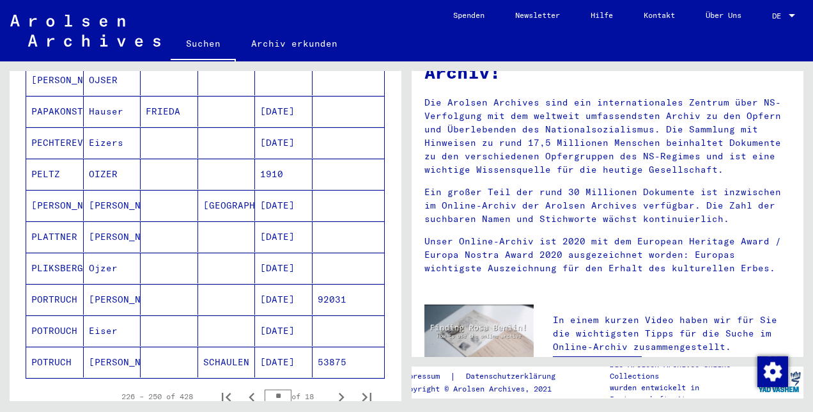
scroll to position [770, 0]
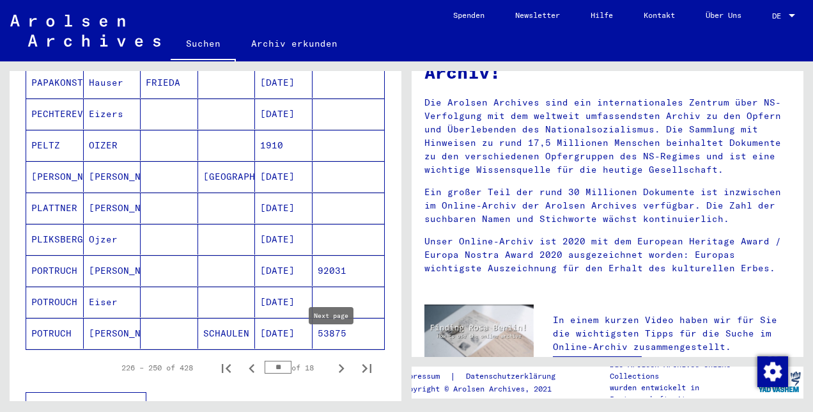
click at [336, 359] on icon "Next page" at bounding box center [341, 368] width 18 height 18
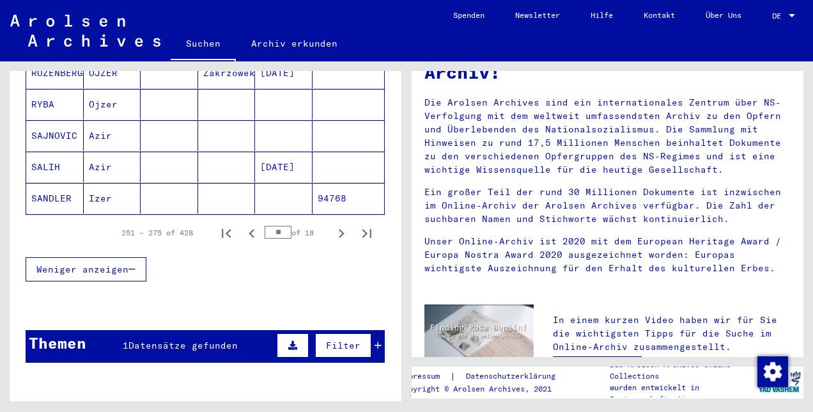
scroll to position [908, 0]
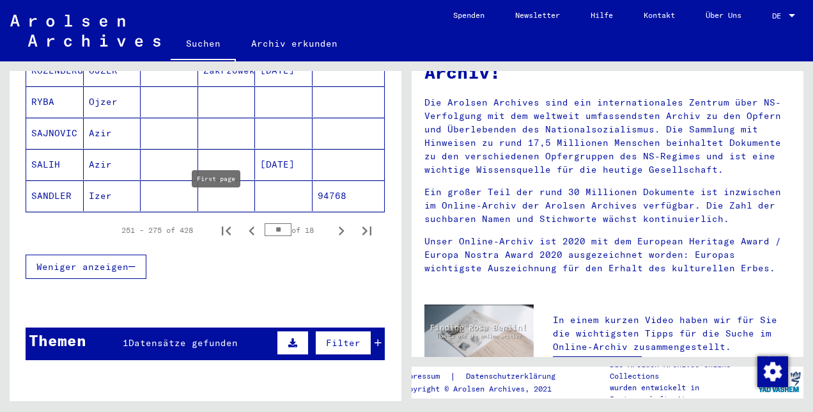
click at [221, 222] on icon "First page" at bounding box center [226, 231] width 18 height 18
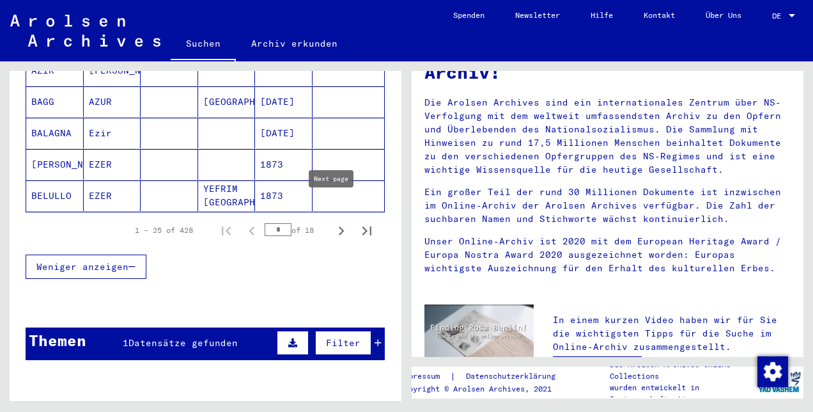
click at [332, 222] on icon "Next page" at bounding box center [341, 231] width 18 height 18
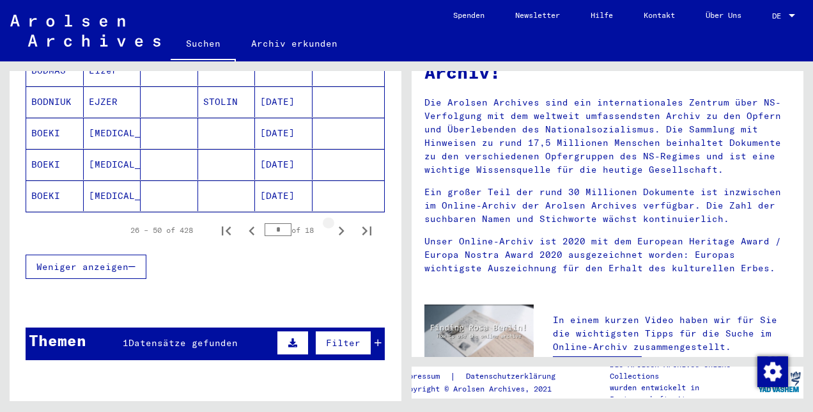
click at [332, 222] on icon "Next page" at bounding box center [341, 231] width 18 height 18
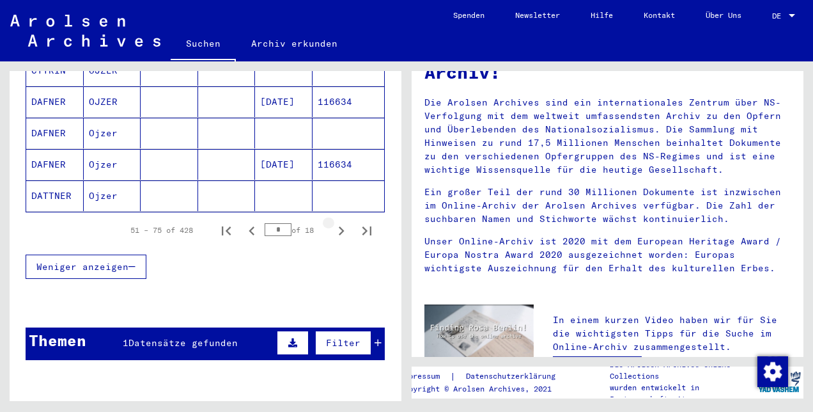
click at [332, 222] on icon "Next page" at bounding box center [341, 231] width 18 height 18
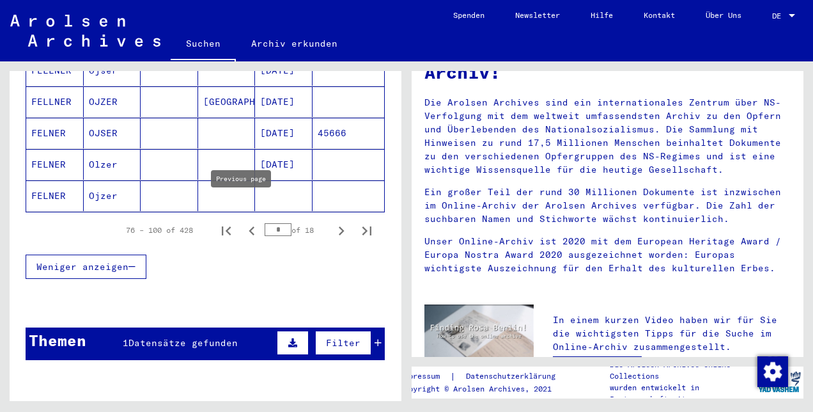
click at [243, 222] on icon "Previous page" at bounding box center [252, 231] width 18 height 18
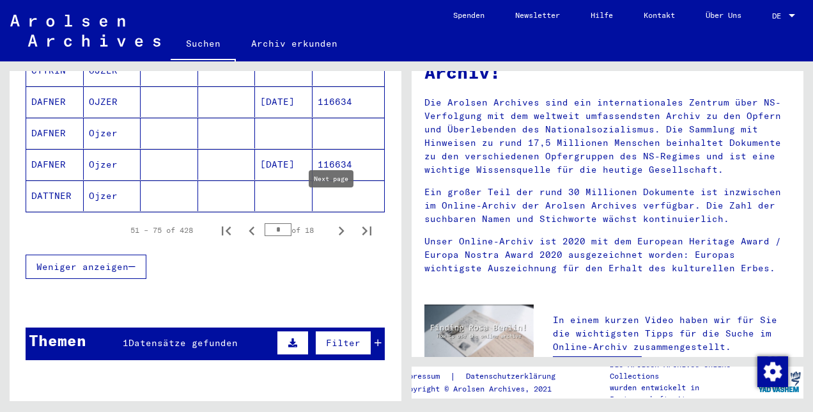
click at [332, 222] on icon "Next page" at bounding box center [341, 231] width 18 height 18
type input "*"
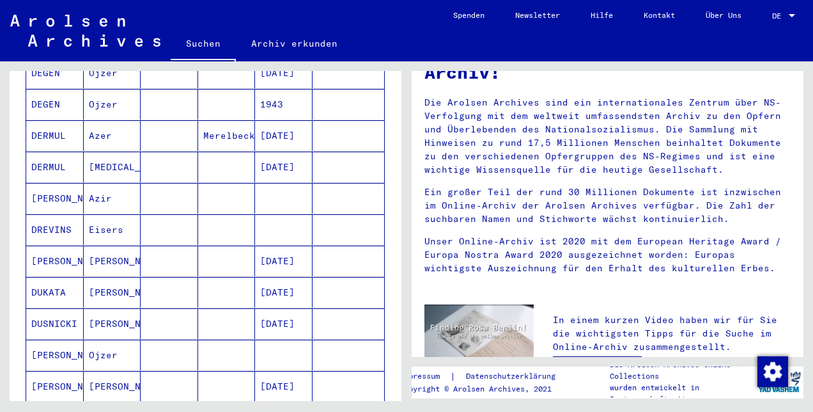
scroll to position [412, 0]
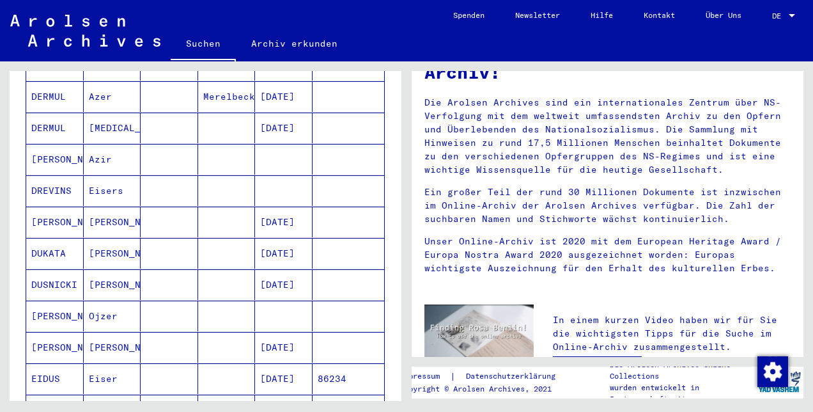
click at [100, 144] on mat-cell "Azir" at bounding box center [113, 159] width 58 height 31
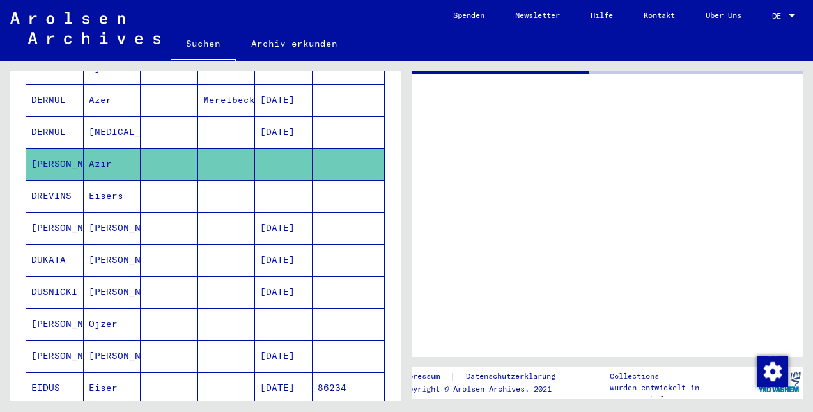
scroll to position [414, 0]
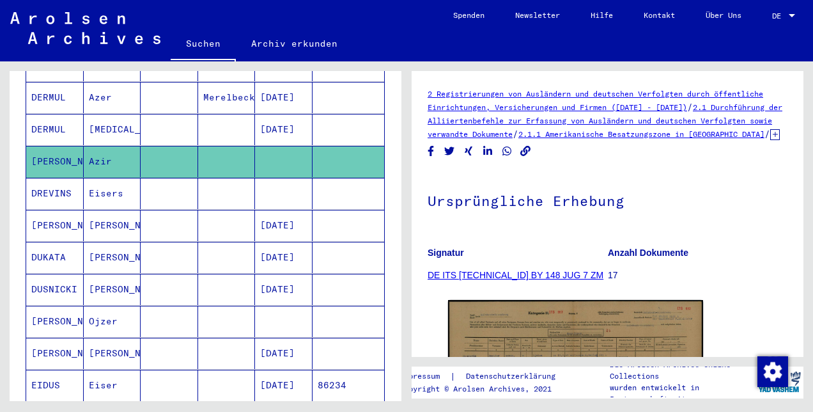
click at [556, 116] on link "2.1 Durchführung der Alliiertenbefehle zur Erfassung von Ausländern und deutsch…" at bounding box center [605, 120] width 355 height 36
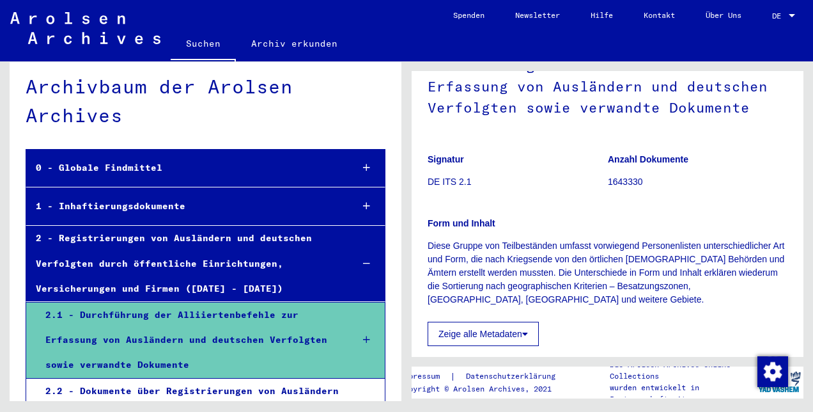
scroll to position [148, 0]
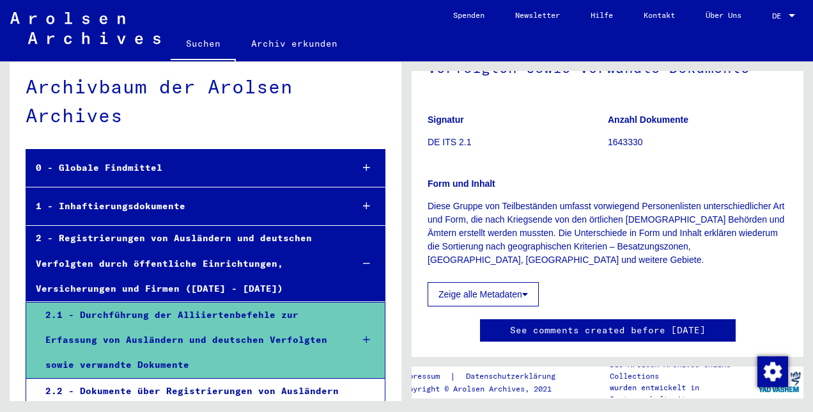
click at [524, 296] on icon at bounding box center [525, 294] width 6 height 9
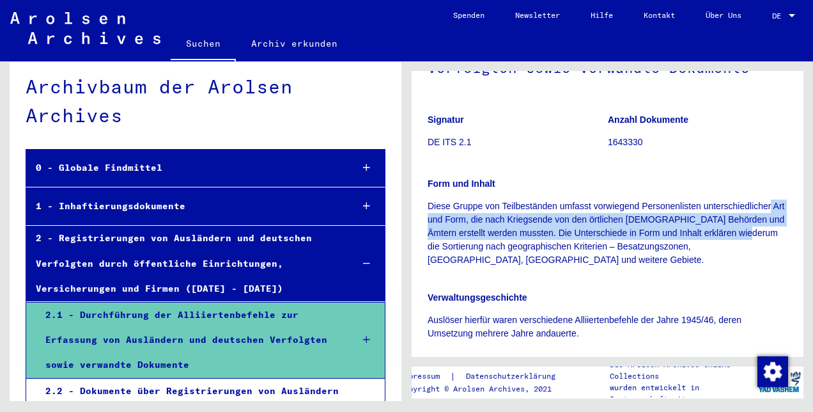
drag, startPoint x: 806, startPoint y: 208, endPoint x: 805, endPoint y: 226, distance: 17.9
click at [805, 226] on div "2 Registrierungen von Ausländern und deutschen Verfolgten durch öffentliche Ein…" at bounding box center [610, 230] width 407 height 339
drag, startPoint x: 805, startPoint y: 226, endPoint x: 690, endPoint y: 217, distance: 114.8
click at [690, 217] on p "Diese Gruppe von Teilbeständen umfasst vorwiegend Personenlisten unterschiedlic…" at bounding box center [608, 232] width 360 height 67
click at [635, 224] on p "Diese Gruppe von Teilbeständen umfasst vorwiegend Personenlisten unterschiedlic…" at bounding box center [608, 232] width 360 height 67
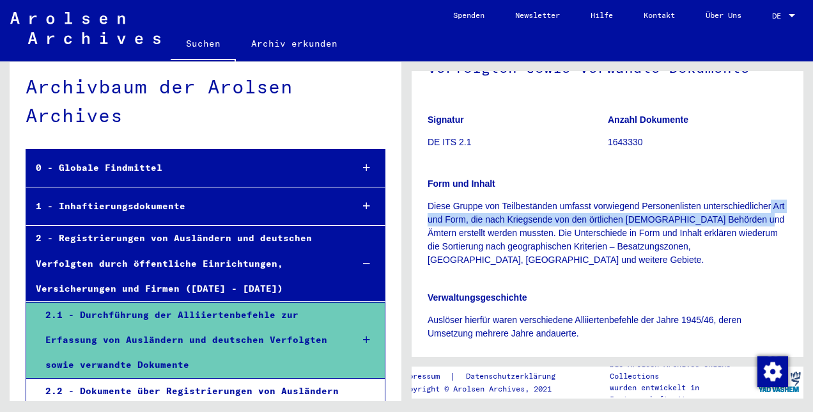
drag, startPoint x: 793, startPoint y: 206, endPoint x: 792, endPoint y: 224, distance: 17.9
click at [792, 224] on yv-its-full-details "2 Registrierungen von Ausländern und deutschen Verfolgten durch öffentliche Ein…" at bounding box center [608, 338] width 392 height 799
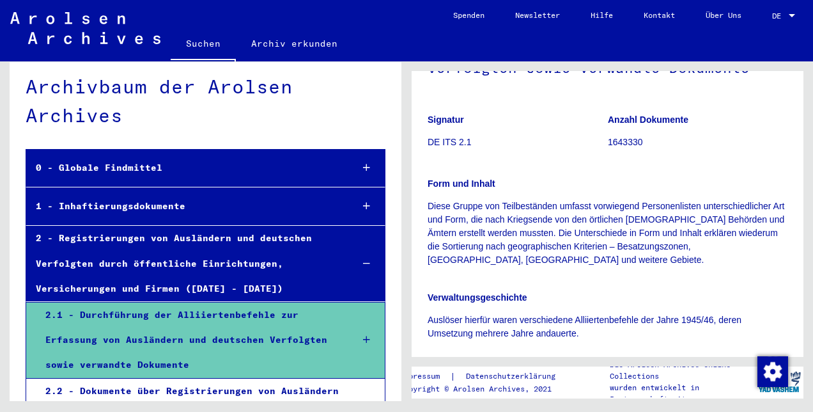
drag, startPoint x: 792, startPoint y: 224, endPoint x: 721, endPoint y: 258, distance: 78.9
click at [721, 258] on p "Diese Gruppe von Teilbeständen umfasst vorwiegend Personenlisten unterschiedlic…" at bounding box center [608, 232] width 360 height 67
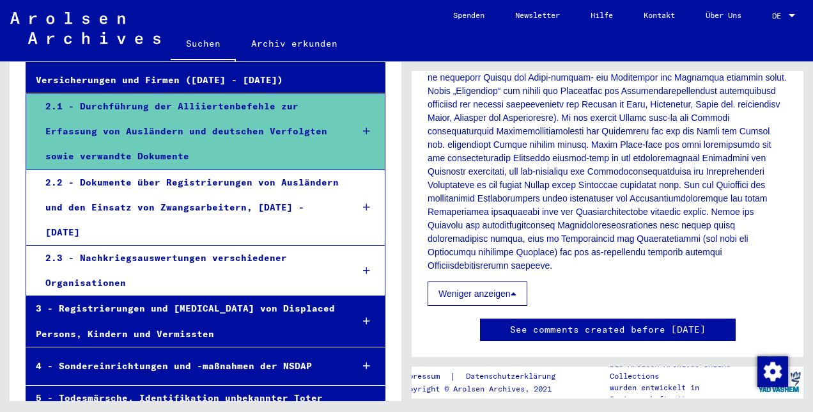
scroll to position [220, 0]
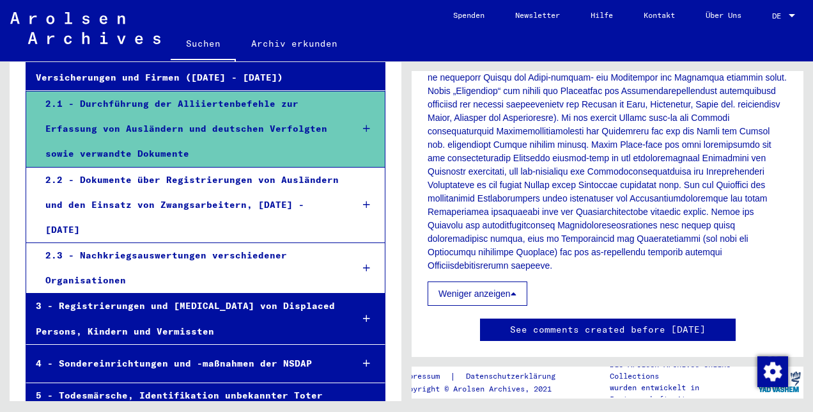
click at [352, 249] on div at bounding box center [366, 268] width 36 height 38
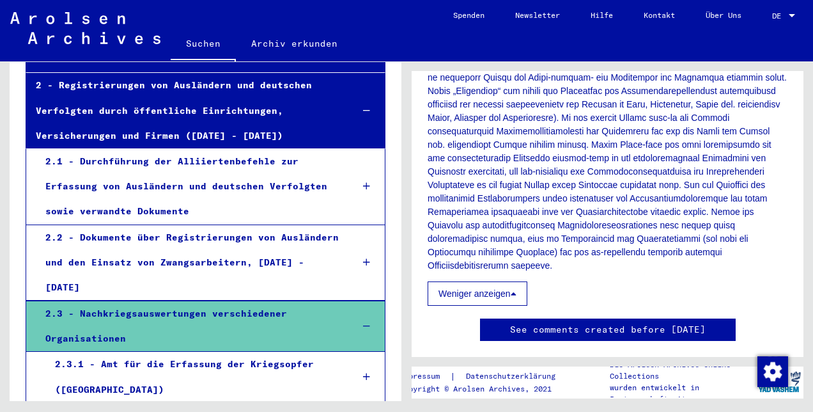
scroll to position [159, 0]
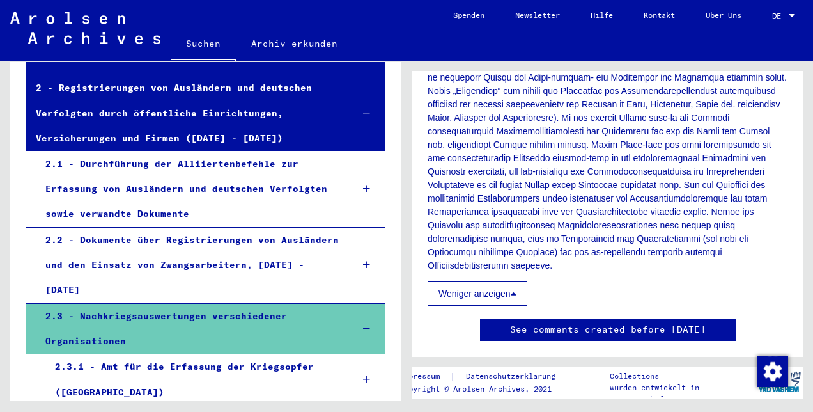
click at [361, 253] on div at bounding box center [366, 265] width 36 height 38
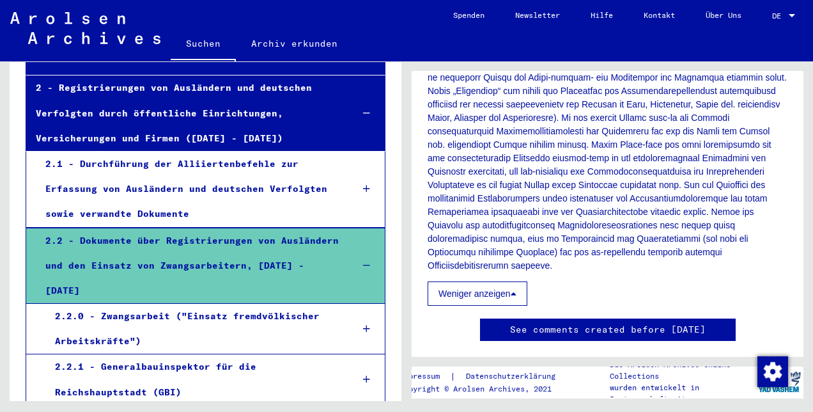
click at [363, 261] on icon at bounding box center [366, 265] width 7 height 9
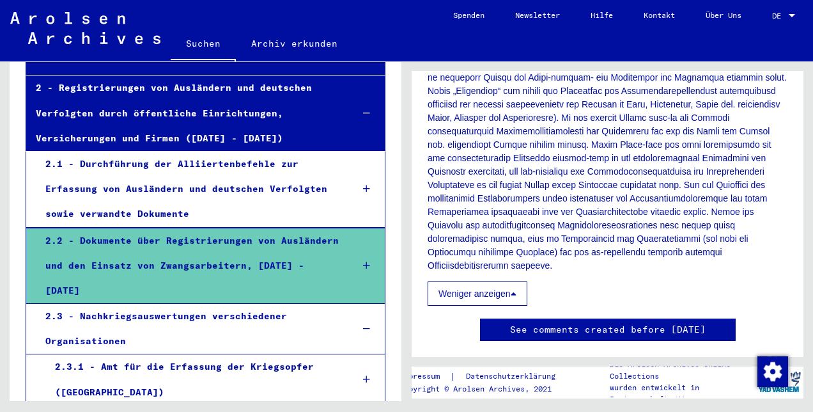
click at [363, 261] on icon at bounding box center [366, 265] width 7 height 9
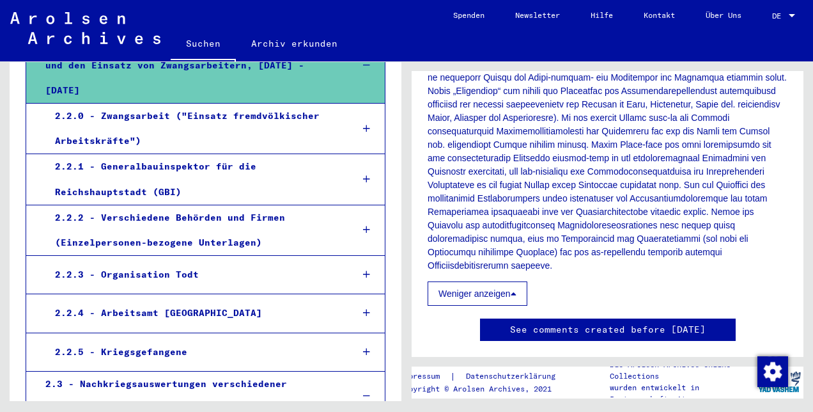
scroll to position [364, 0]
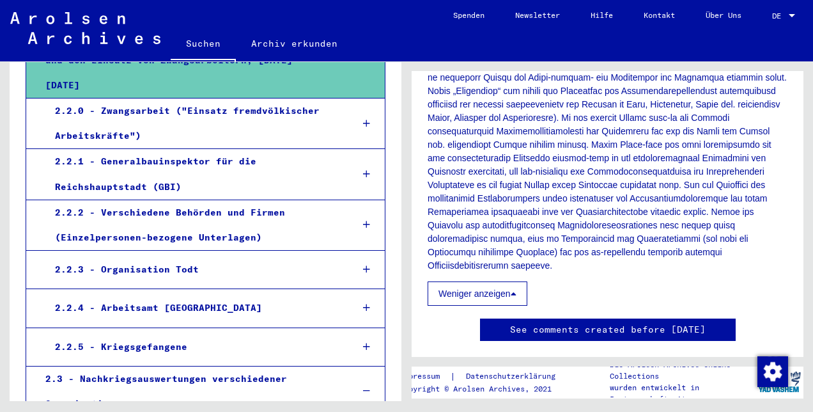
click at [363, 342] on icon at bounding box center [366, 346] width 7 height 9
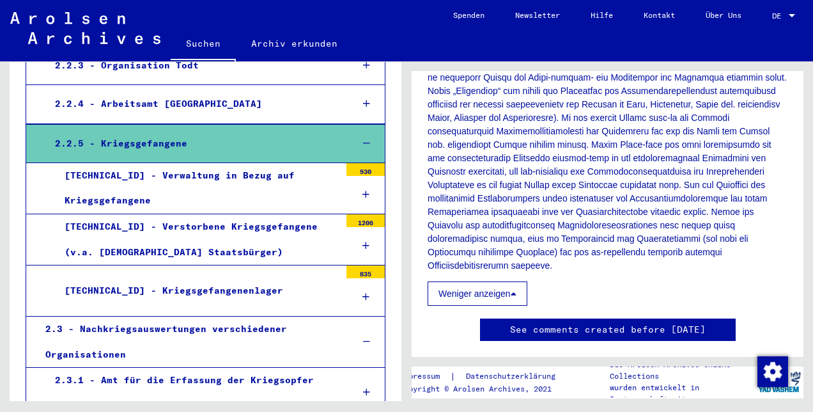
scroll to position [604, 0]
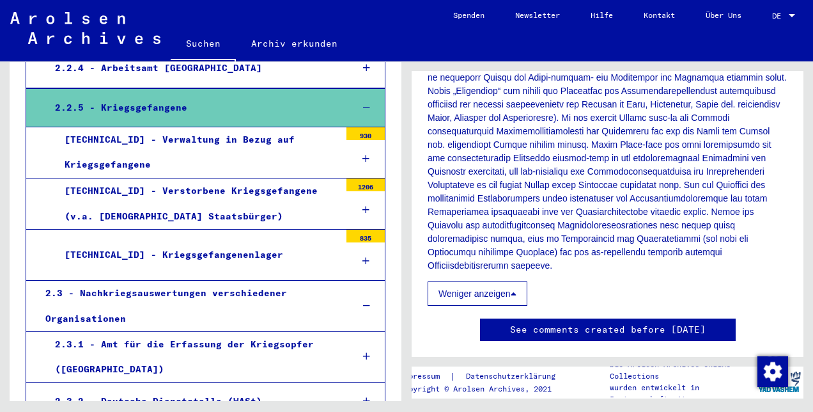
click at [362, 256] on icon at bounding box center [365, 260] width 7 height 9
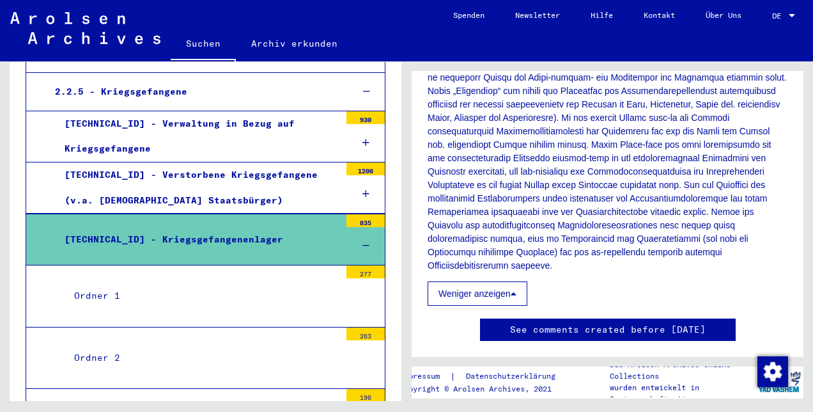
scroll to position [632, 0]
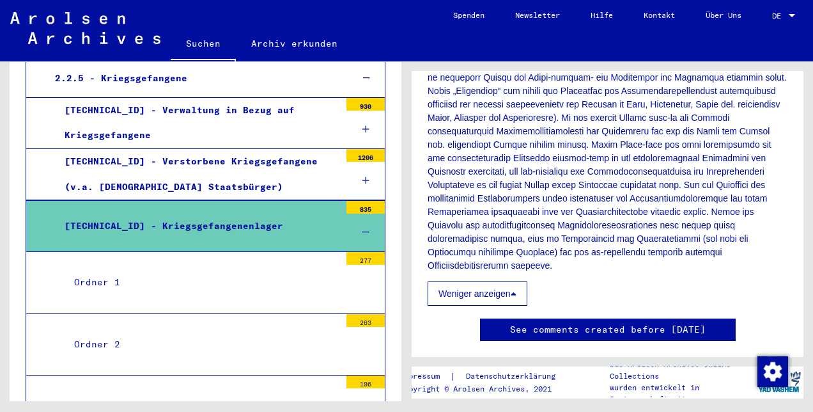
click at [211, 269] on mat-tree-node "Ordner 1 277" at bounding box center [206, 282] width 360 height 61
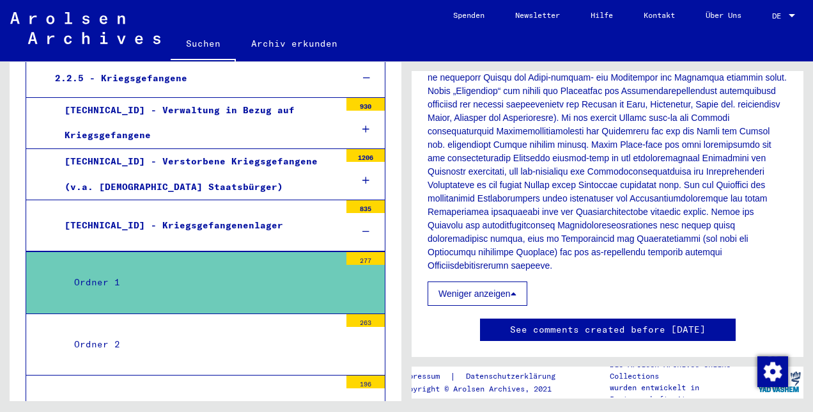
click at [211, 269] on mat-tree-node "Ordner 1 277" at bounding box center [206, 282] width 360 height 62
click at [154, 270] on div "Ordner 1" at bounding box center [203, 282] width 276 height 25
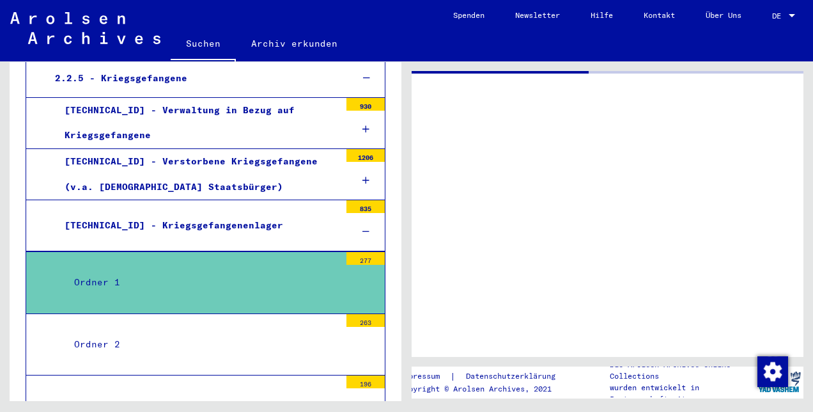
click at [154, 270] on div "Ordner 1" at bounding box center [203, 282] width 276 height 25
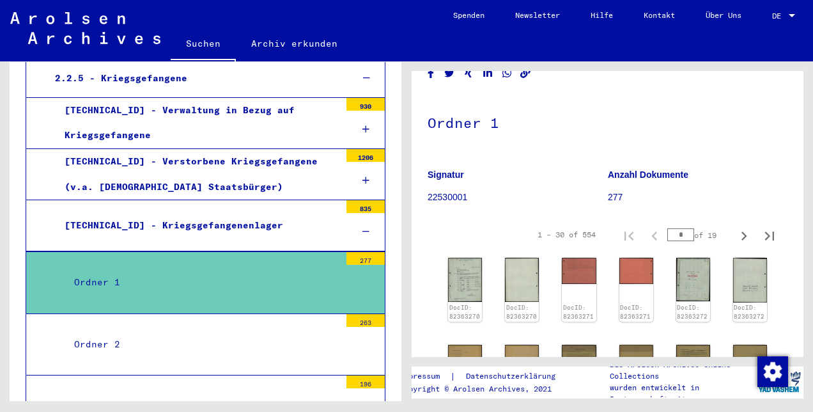
scroll to position [91, 0]
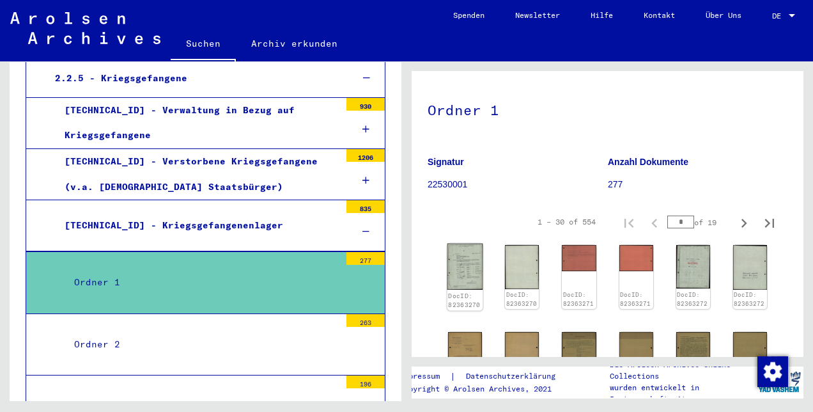
click at [469, 265] on img at bounding box center [466, 267] width 36 height 46
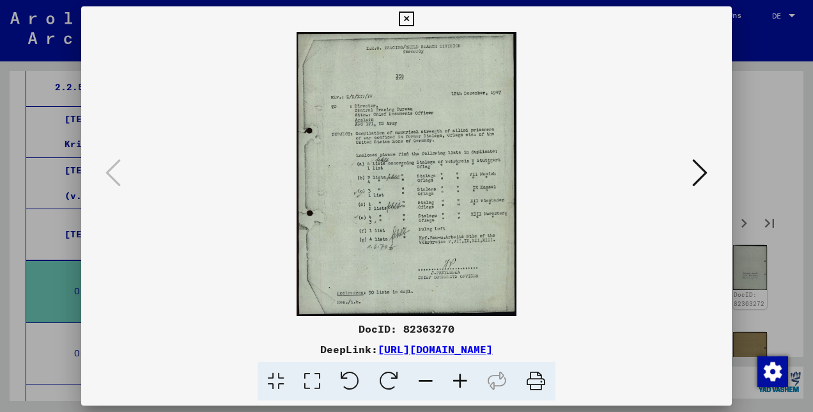
click at [741, 127] on div at bounding box center [406, 206] width 813 height 412
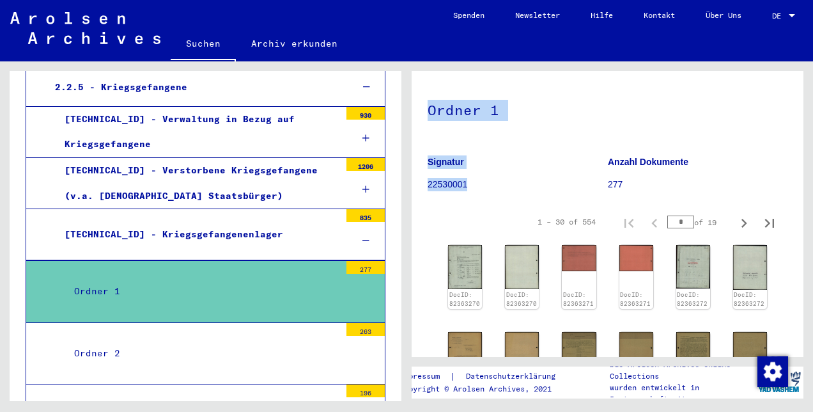
drag, startPoint x: 807, startPoint y: 193, endPoint x: 813, endPoint y: 257, distance: 64.3
click at [813, 257] on html "Suchen Archiv erkunden Spenden Newsletter Hilfe Kontakt Über Uns Suchen Archiv …" at bounding box center [406, 206] width 813 height 412
drag, startPoint x: 813, startPoint y: 257, endPoint x: 724, endPoint y: 118, distance: 165.6
click at [724, 118] on h1 "Ordner 1" at bounding box center [608, 109] width 360 height 56
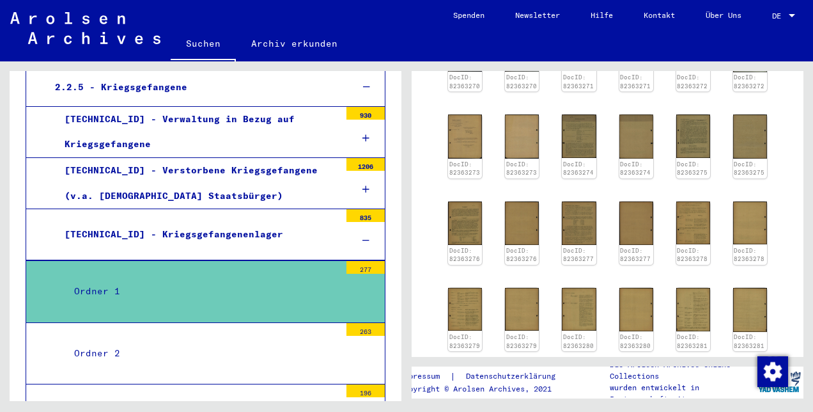
scroll to position [469, 0]
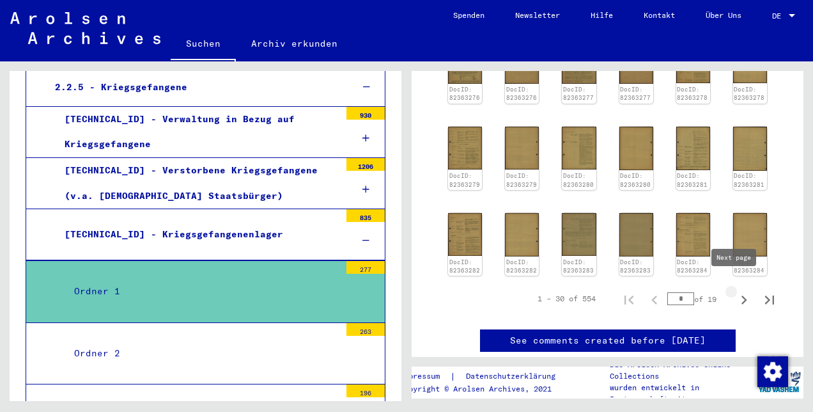
click at [736, 291] on icon "Next page" at bounding box center [744, 300] width 18 height 18
type input "*"
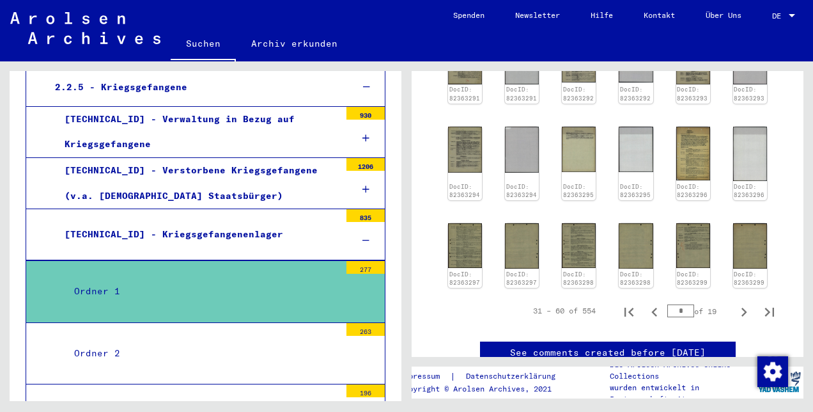
click at [736, 293] on div "31 – 60 of 554 * of 19" at bounding box center [608, 311] width 360 height 36
click at [735, 306] on icon "Next page" at bounding box center [744, 312] width 18 height 18
type input "*"
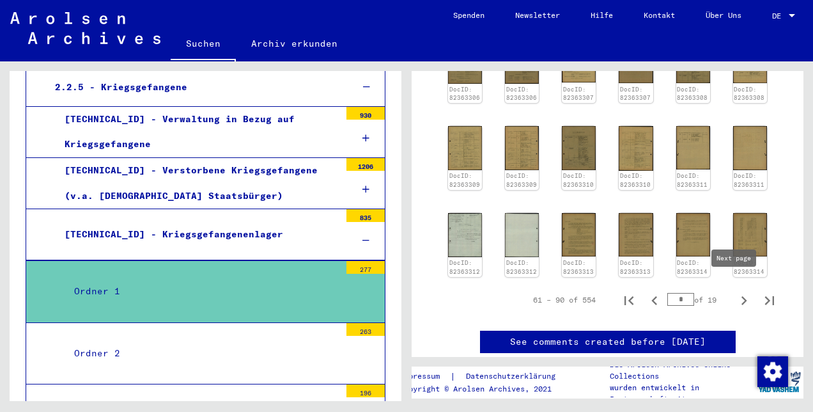
click at [735, 292] on icon "Next page" at bounding box center [744, 301] width 18 height 18
type input "*"
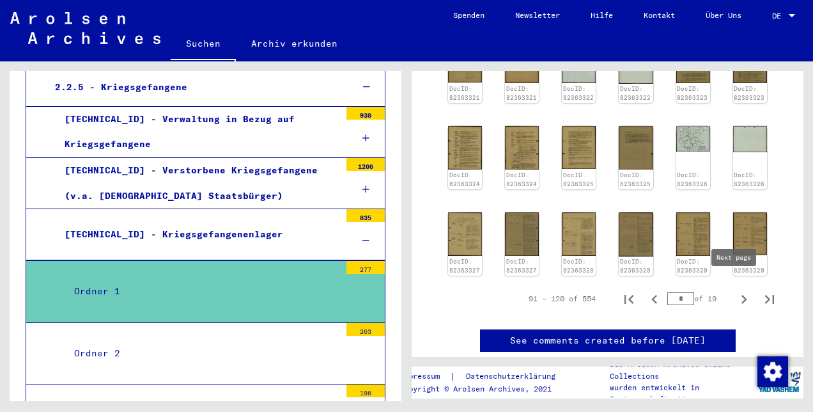
click at [740, 290] on icon "Next page" at bounding box center [744, 299] width 18 height 18
type input "*"
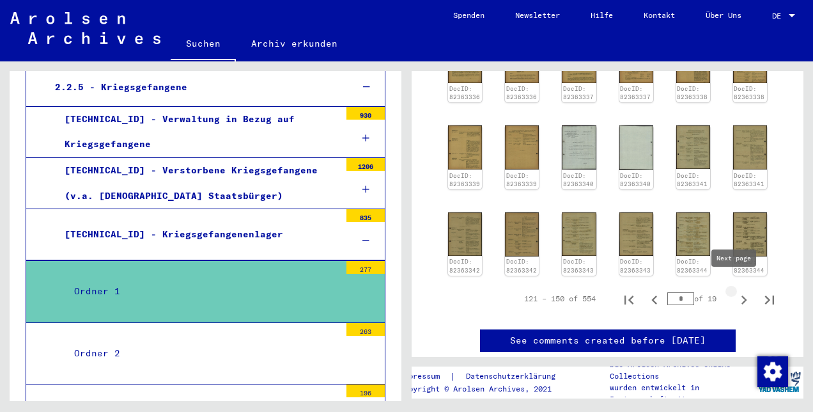
click at [735, 291] on icon "Next page" at bounding box center [744, 300] width 18 height 18
type input "*"
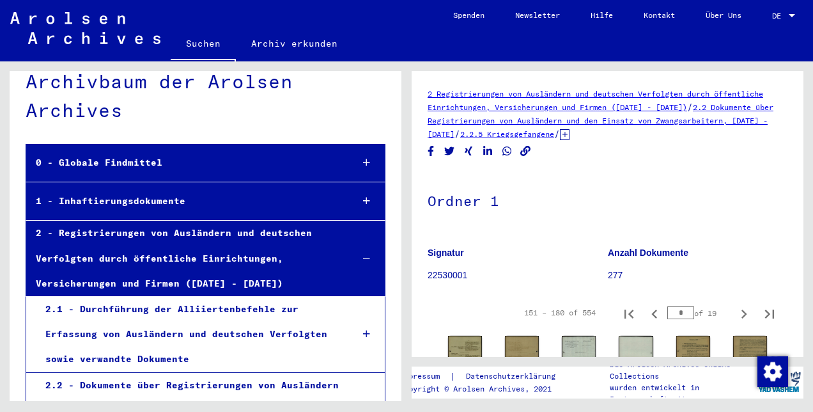
scroll to position [0, 0]
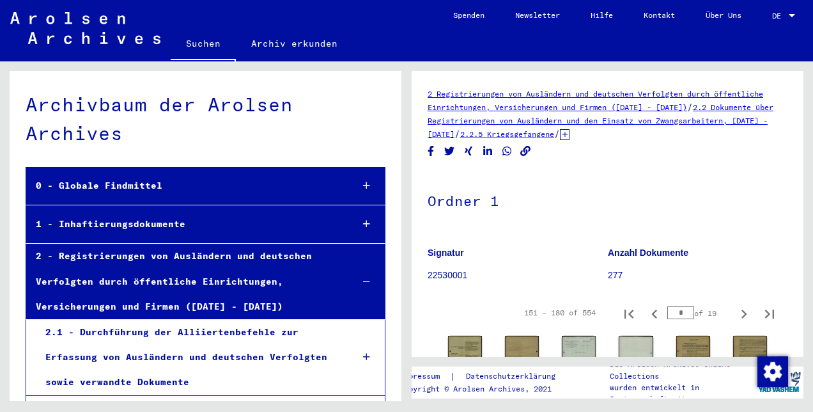
click at [212, 47] on link "Suchen" at bounding box center [203, 44] width 65 height 33
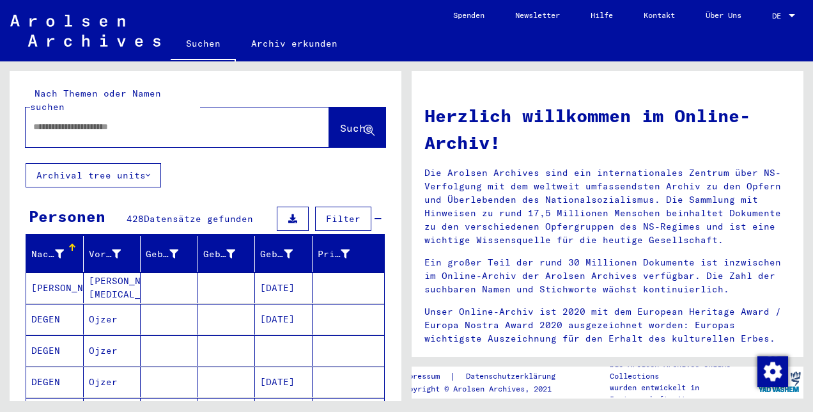
click at [258, 47] on link "Archiv erkunden" at bounding box center [294, 43] width 117 height 31
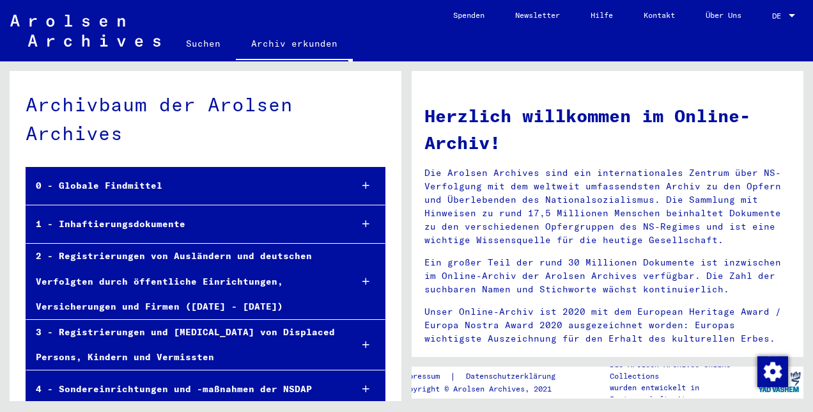
click at [194, 42] on link "Suchen" at bounding box center [203, 43] width 65 height 31
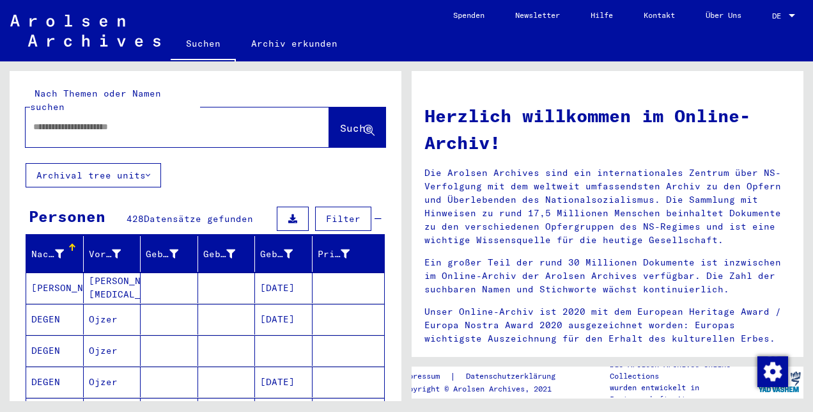
click at [143, 120] on input "text" at bounding box center [162, 126] width 258 height 13
type input "*****"
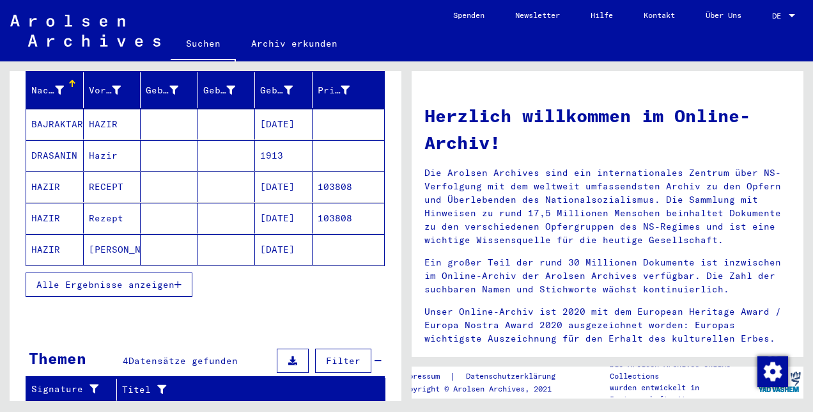
scroll to position [169, 0]
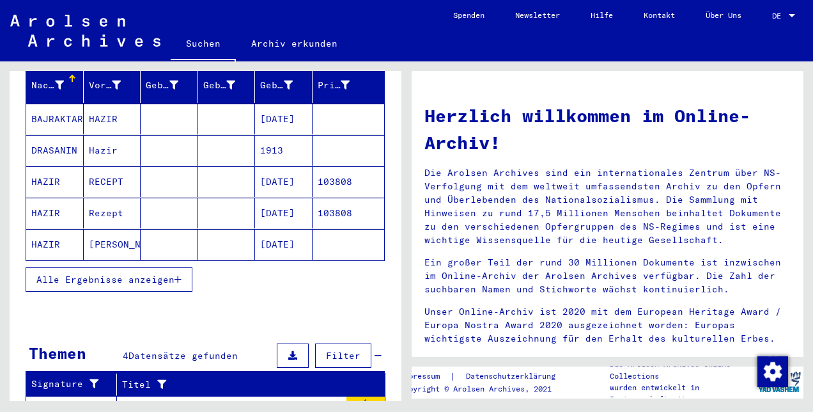
click at [168, 274] on span "Alle Ergebnisse anzeigen" at bounding box center [105, 280] width 138 height 12
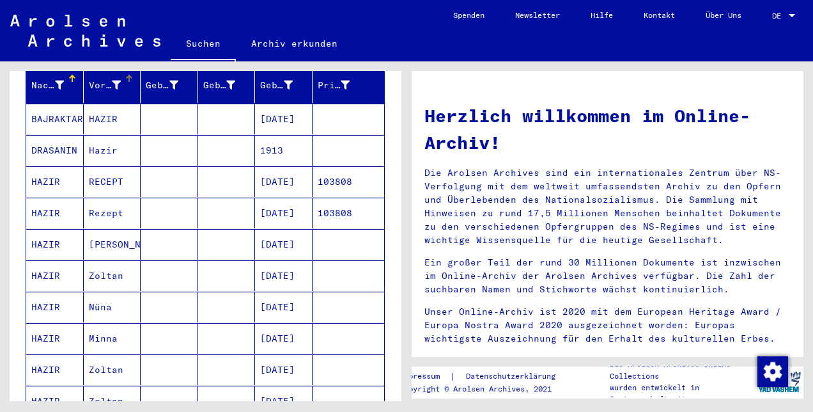
click at [102, 77] on div "Vorname" at bounding box center [115, 85] width 52 height 20
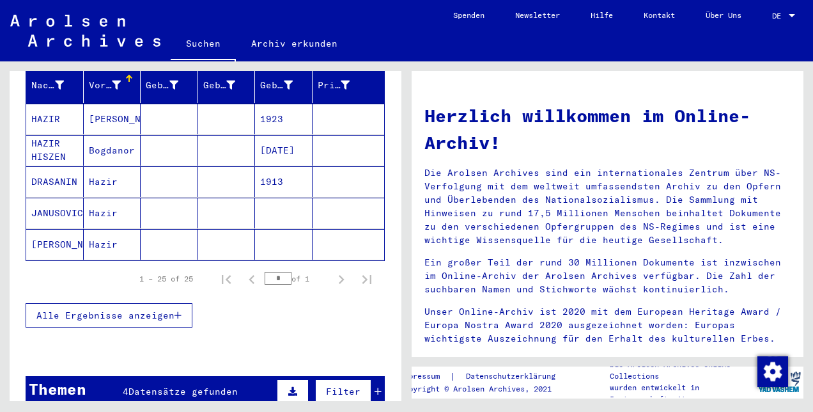
scroll to position [49, 0]
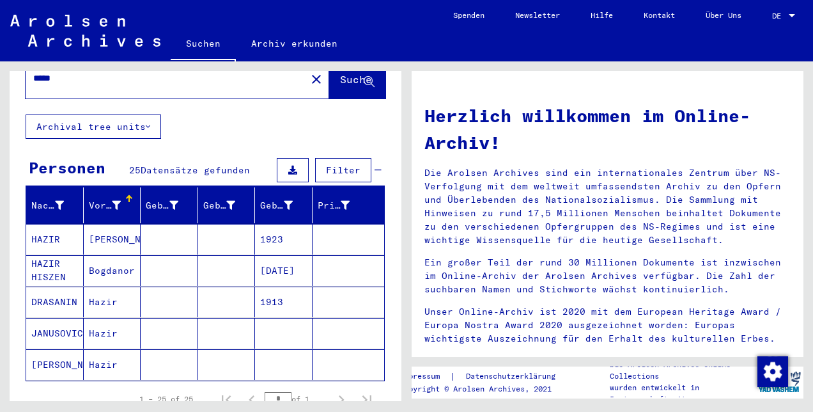
click at [113, 201] on icon at bounding box center [116, 205] width 9 height 9
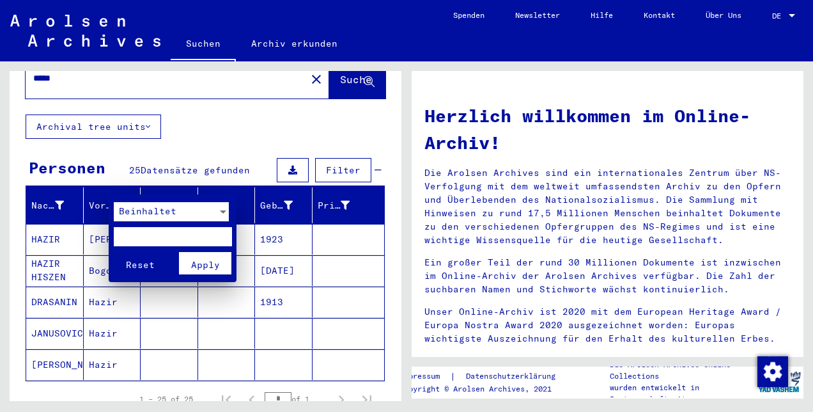
click at [152, 239] on input "text" at bounding box center [173, 236] width 118 height 19
type input "*****"
click at [114, 252] on button "Reset" at bounding box center [140, 263] width 53 height 22
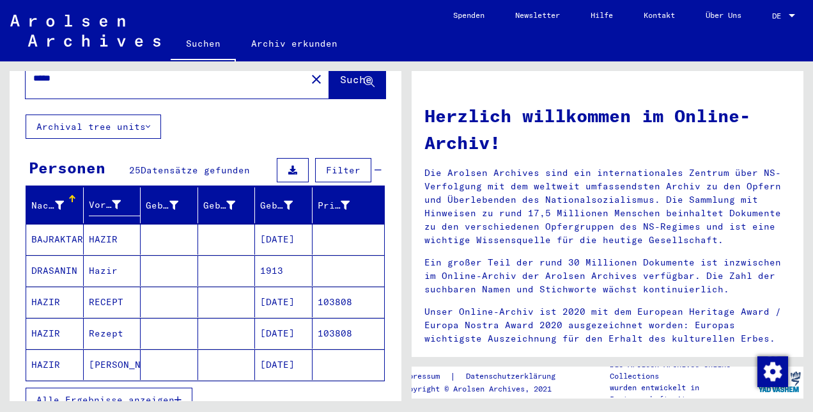
click at [155, 394] on span "Alle Ergebnisse anzeigen" at bounding box center [105, 400] width 138 height 12
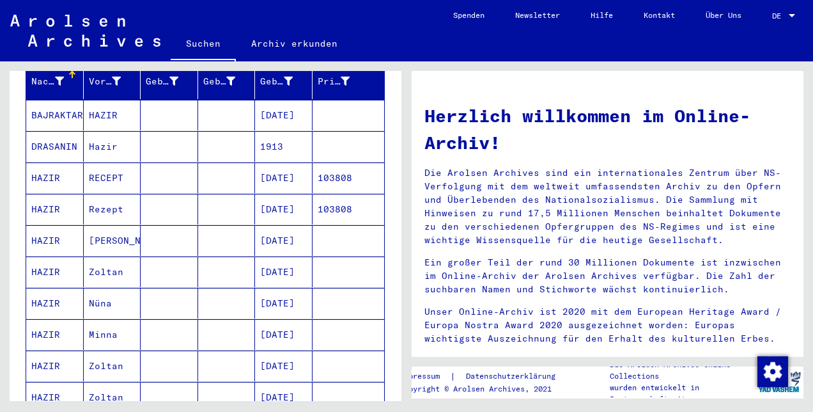
scroll to position [0, 0]
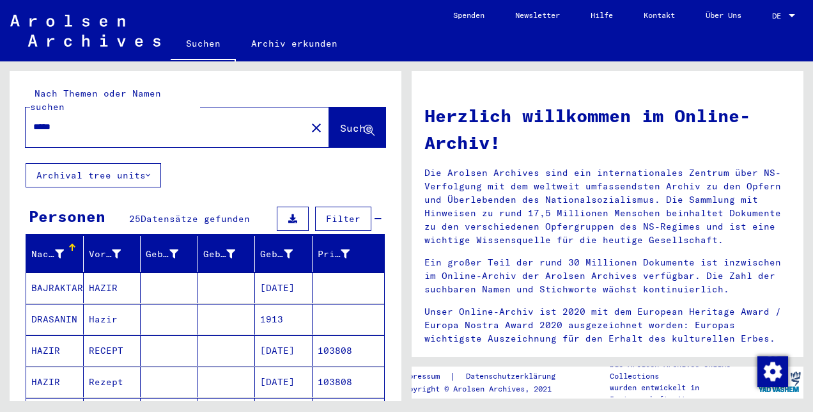
drag, startPoint x: 228, startPoint y: 113, endPoint x: -3, endPoint y: 134, distance: 231.1
click at [0, 134] on html "Suchen Archiv erkunden Spenden Newsletter Hilfe Kontakt Über Uns Suchen Archiv …" at bounding box center [406, 206] width 813 height 412
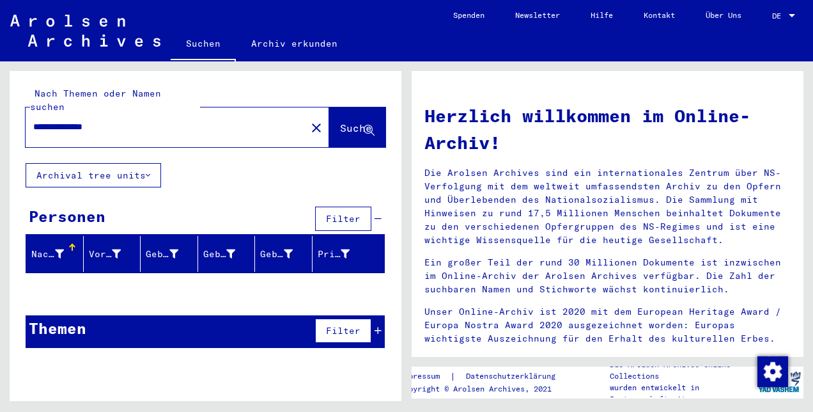
drag, startPoint x: 125, startPoint y: 116, endPoint x: -3, endPoint y: 136, distance: 129.3
click at [0, 136] on html "**********" at bounding box center [406, 206] width 813 height 412
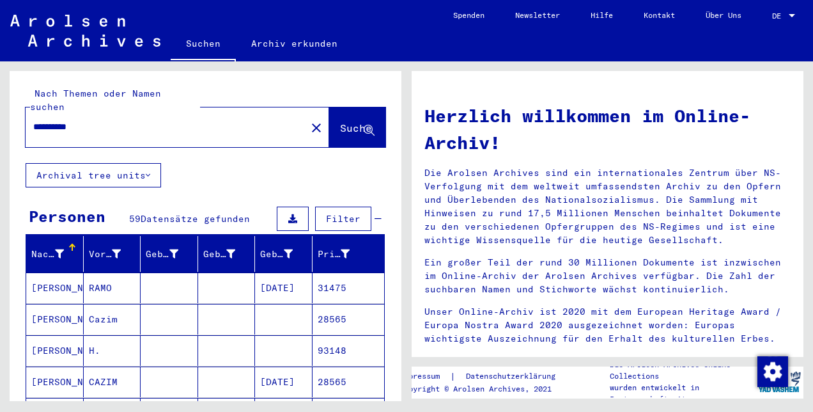
drag, startPoint x: 175, startPoint y: 110, endPoint x: -3, endPoint y: 143, distance: 180.7
click at [0, 143] on html "**********" at bounding box center [406, 206] width 813 height 412
type input "**********"
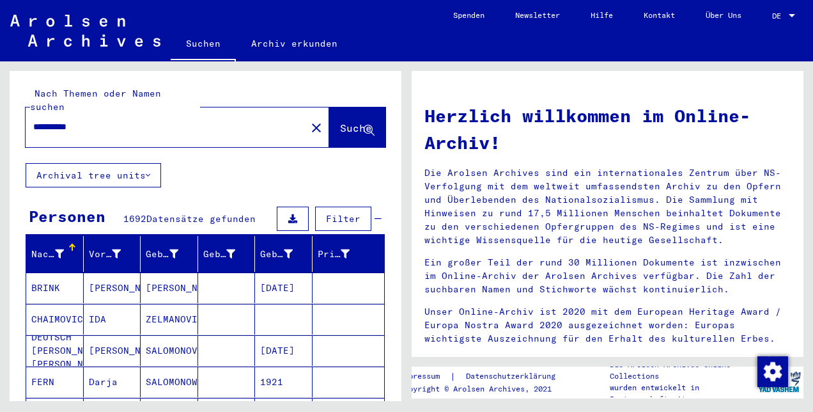
click at [49, 247] on div "Nachname" at bounding box center [47, 253] width 33 height 13
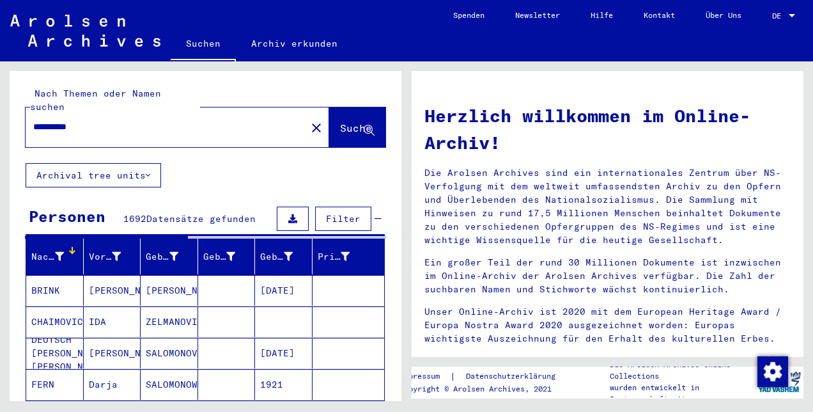
click at [55, 252] on icon at bounding box center [59, 256] width 9 height 9
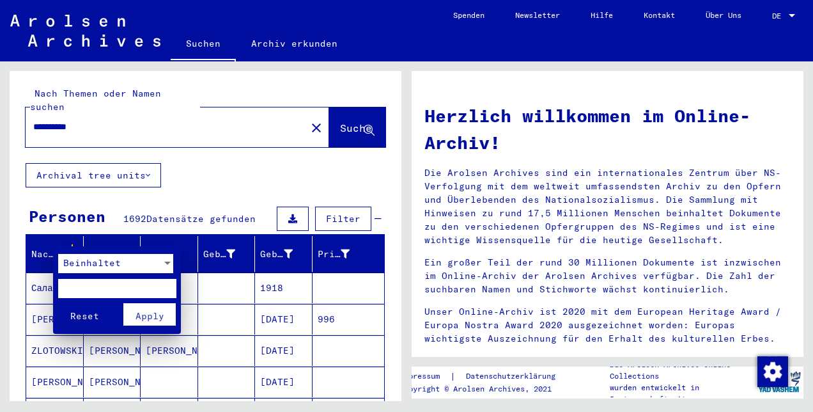
click at [88, 279] on input "text" at bounding box center [117, 288] width 118 height 19
type input "**********"
click at [58, 303] on button "Reset" at bounding box center [84, 314] width 53 height 22
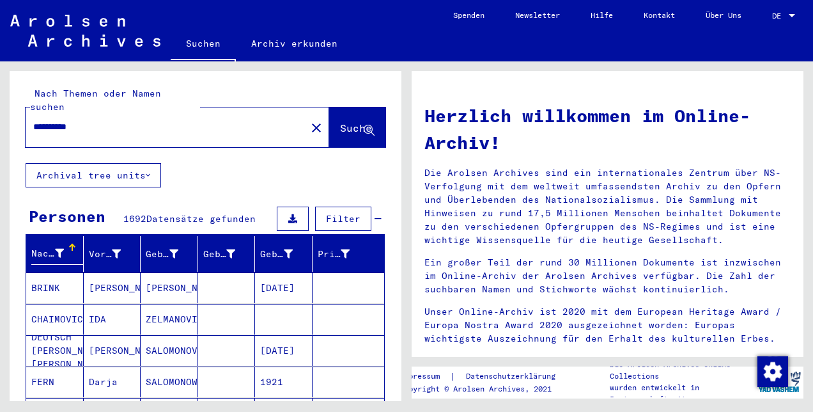
click at [59, 249] on icon at bounding box center [59, 253] width 9 height 9
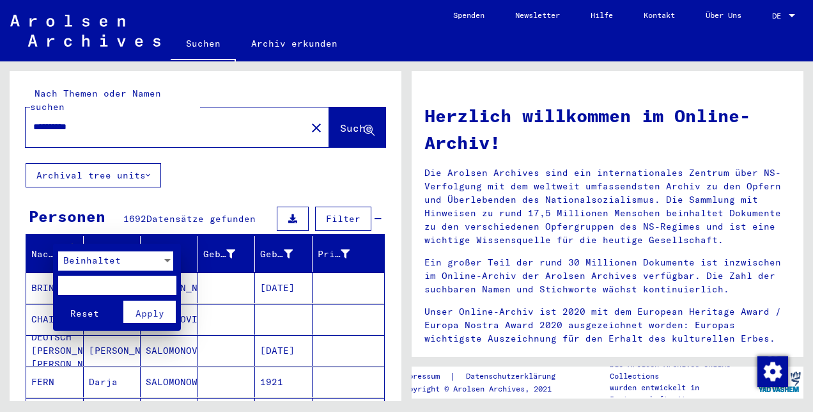
click at [109, 261] on span "Beinhaltet" at bounding box center [92, 260] width 58 height 12
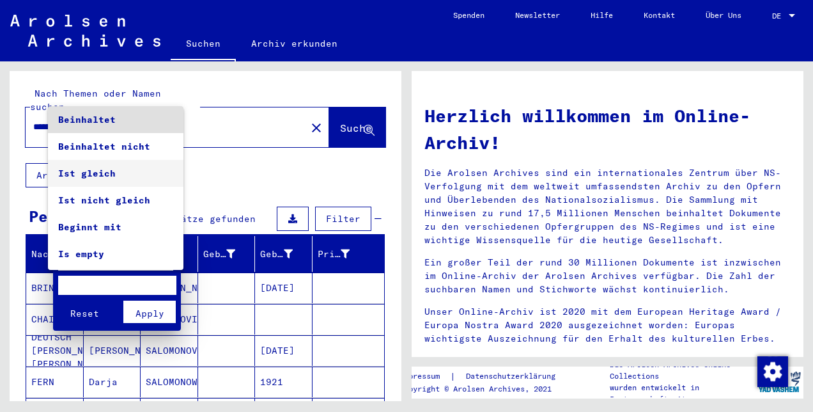
click at [123, 166] on span "Ist gleich" at bounding box center [115, 173] width 115 height 27
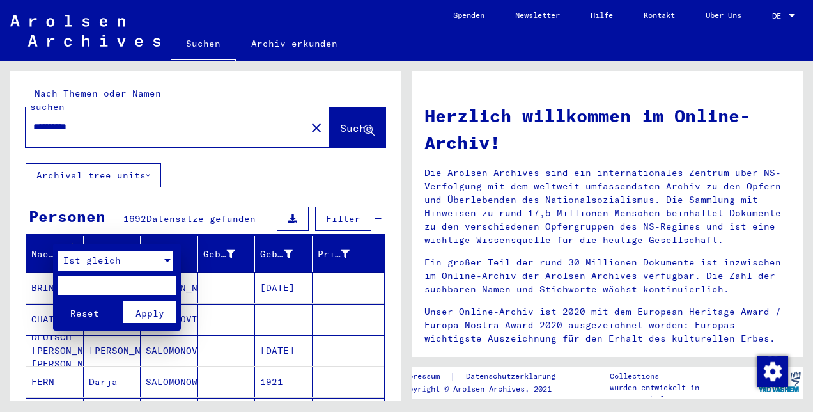
click at [105, 293] on input "text" at bounding box center [117, 285] width 118 height 19
type input "**********"
click at [58, 300] on button "Reset" at bounding box center [84, 311] width 53 height 22
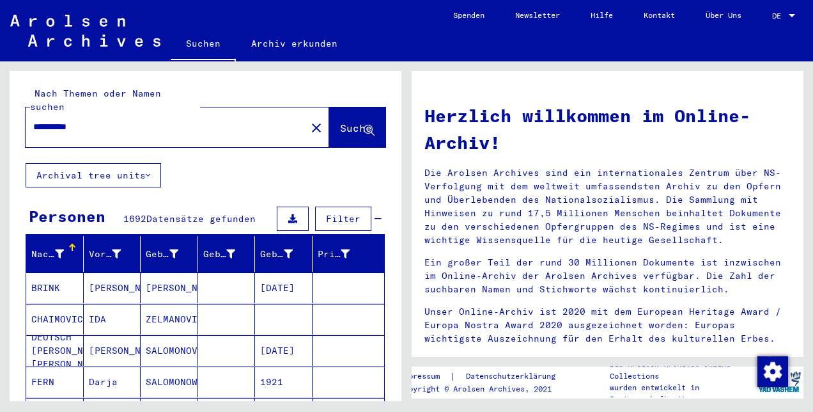
click at [180, 134] on div "**********" at bounding box center [206, 117] width 392 height 92
click at [180, 120] on div "**********" at bounding box center [158, 127] width 265 height 29
drag, startPoint x: 128, startPoint y: 120, endPoint x: 49, endPoint y: 105, distance: 80.7
click at [49, 113] on div "**********" at bounding box center [158, 127] width 265 height 29
drag, startPoint x: 49, startPoint y: 105, endPoint x: 180, endPoint y: 121, distance: 132.1
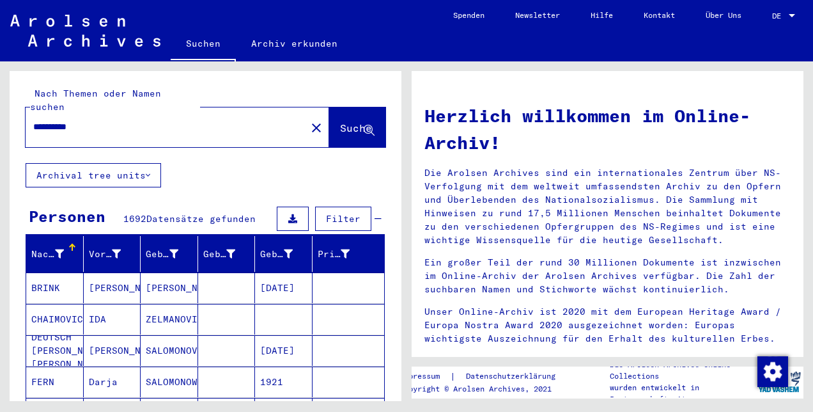
click at [180, 121] on div "**********" at bounding box center [158, 127] width 265 height 29
click at [104, 120] on input "**********" at bounding box center [162, 126] width 258 height 13
drag, startPoint x: 104, startPoint y: 116, endPoint x: 23, endPoint y: 127, distance: 81.9
click at [23, 127] on div "**********" at bounding box center [206, 117] width 392 height 92
click at [58, 120] on input "text" at bounding box center [162, 126] width 258 height 13
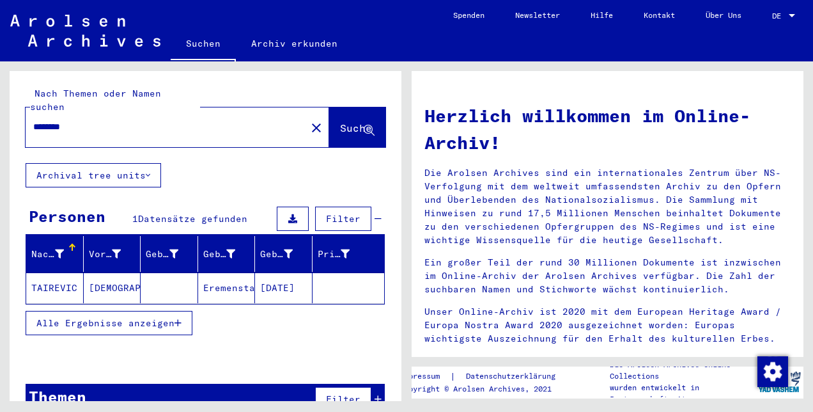
type input "********"
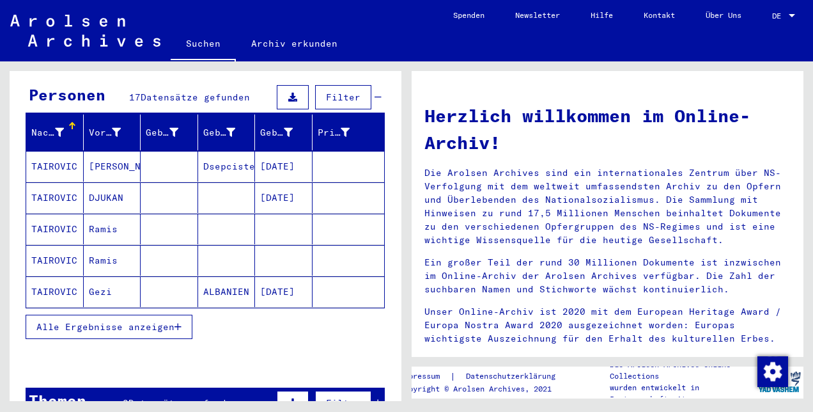
scroll to position [141, 0]
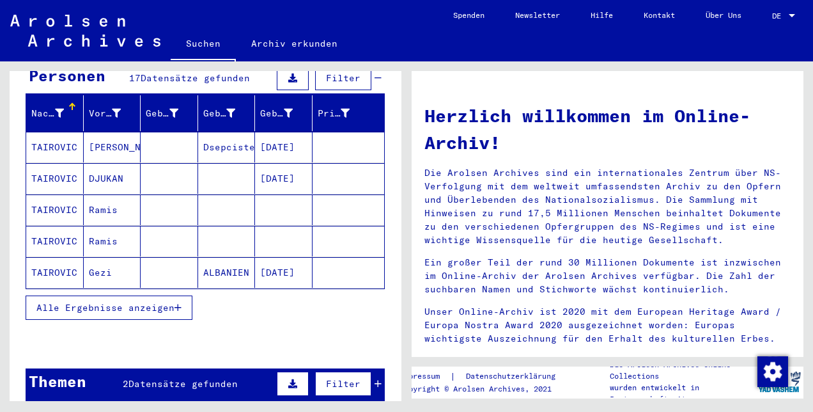
click at [180, 300] on button "Alle Ergebnisse anzeigen" at bounding box center [109, 307] width 167 height 24
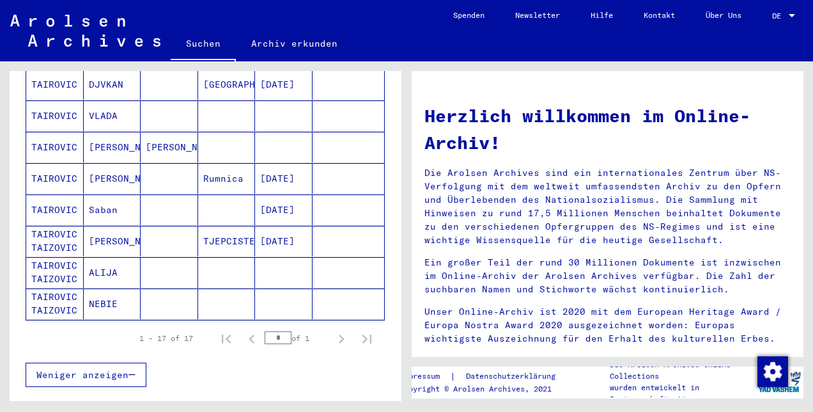
scroll to position [487, 0]
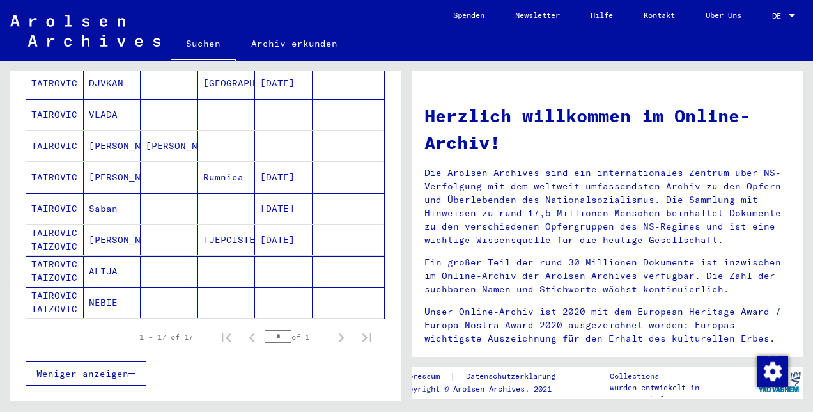
click at [110, 287] on mat-cell "NEBIE" at bounding box center [113, 302] width 58 height 31
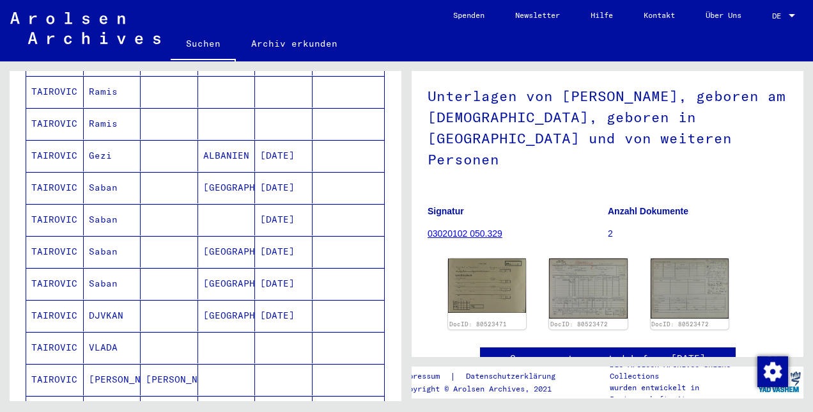
scroll to position [195, 0]
